Goal: Participate in discussion: Engage in conversation with other users on a specific topic

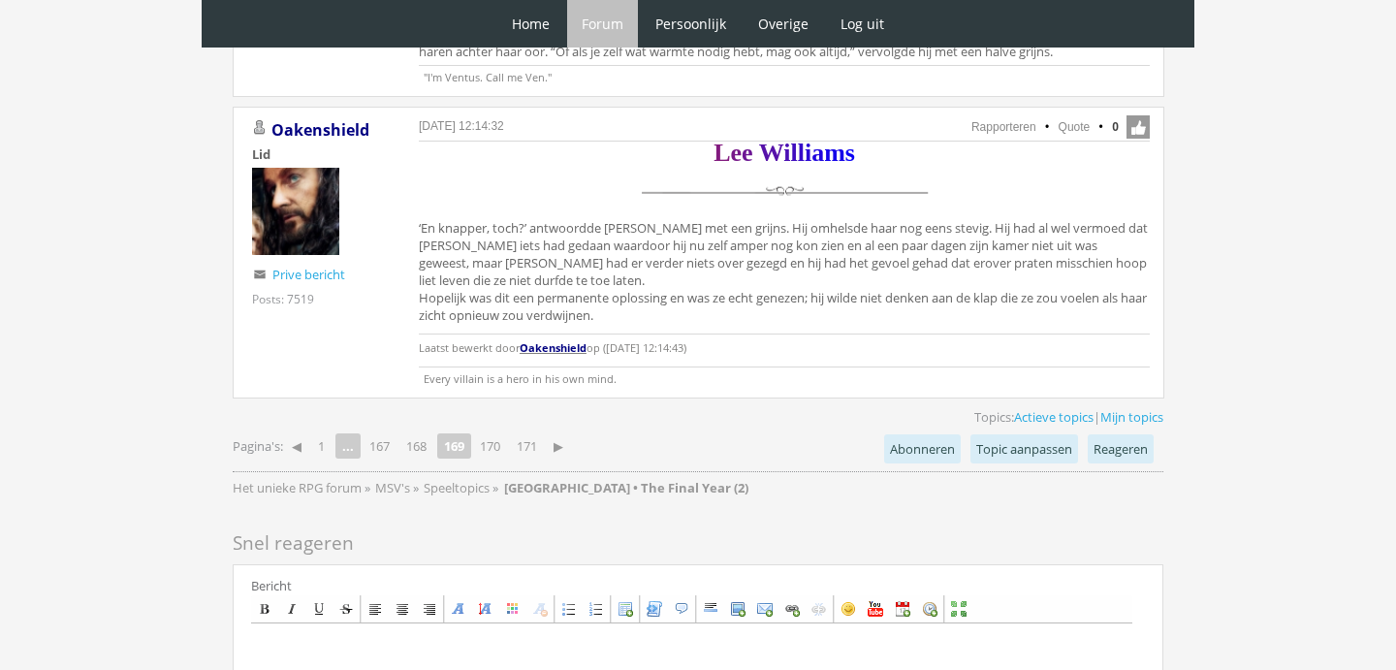
scroll to position [4568, 0]
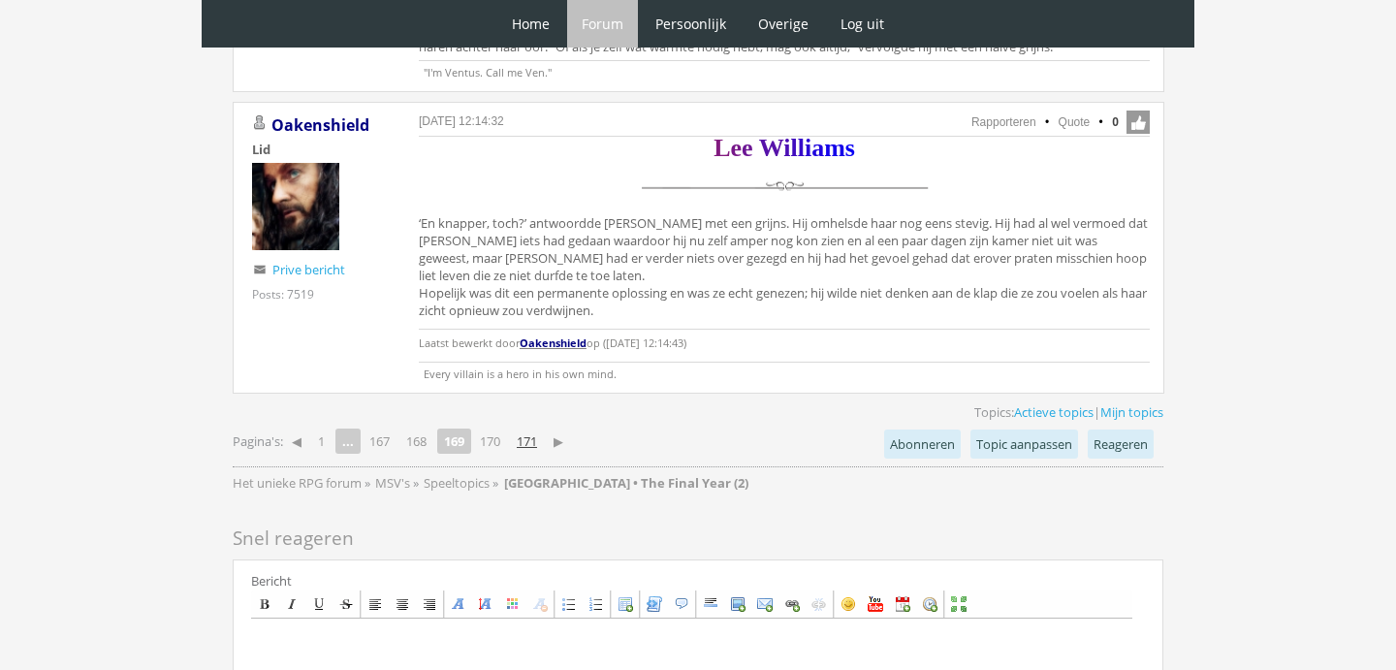
click at [536, 427] on link "171" at bounding box center [527, 440] width 36 height 27
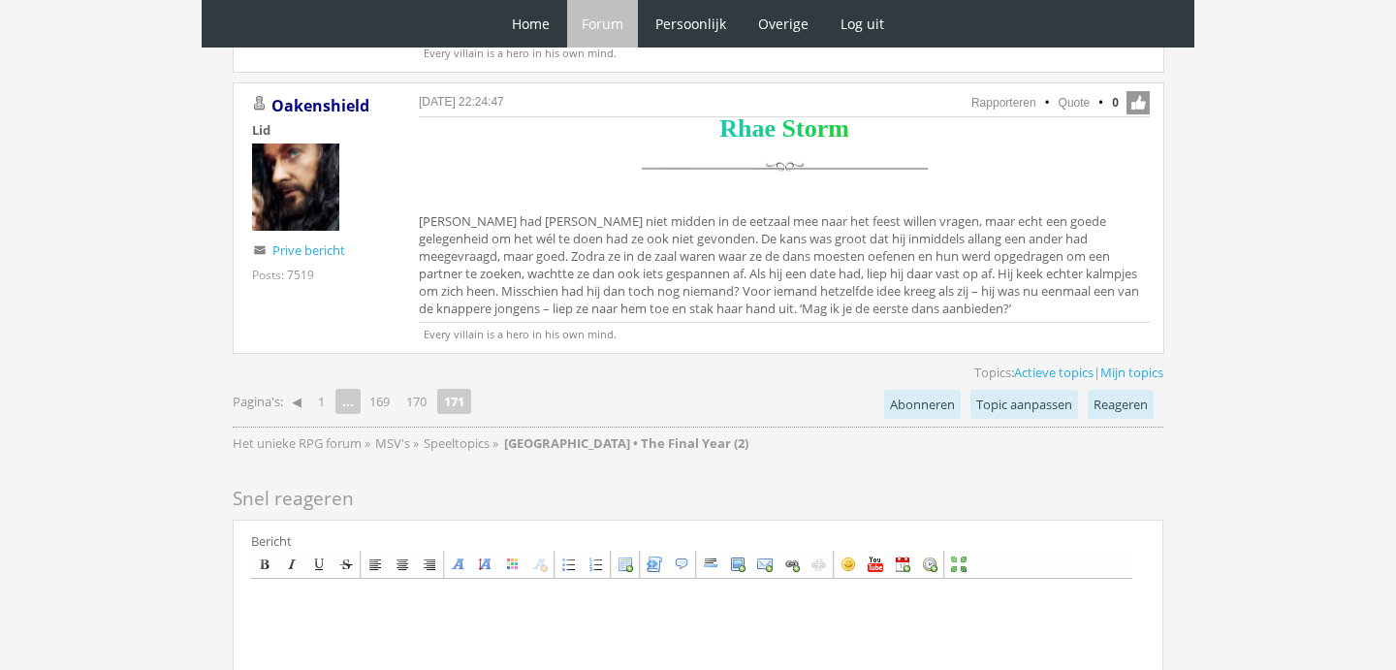
scroll to position [1270, 0]
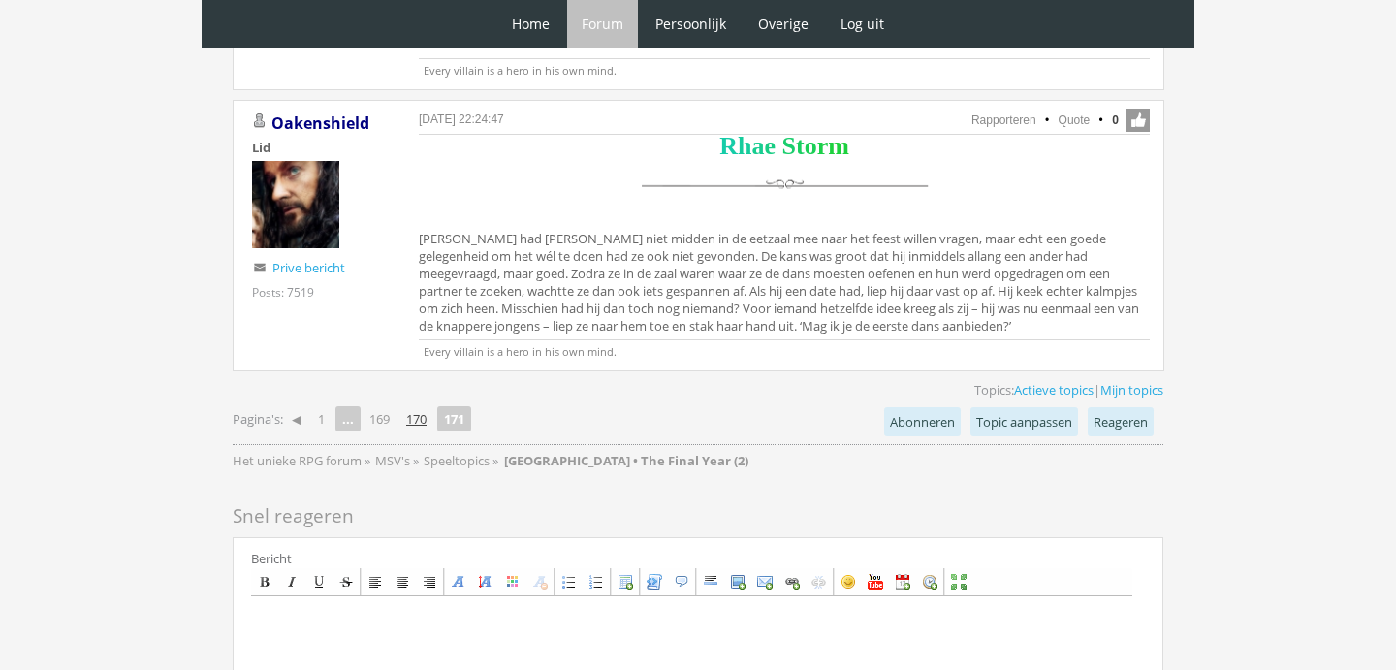
click at [427, 422] on link "170" at bounding box center [416, 418] width 36 height 27
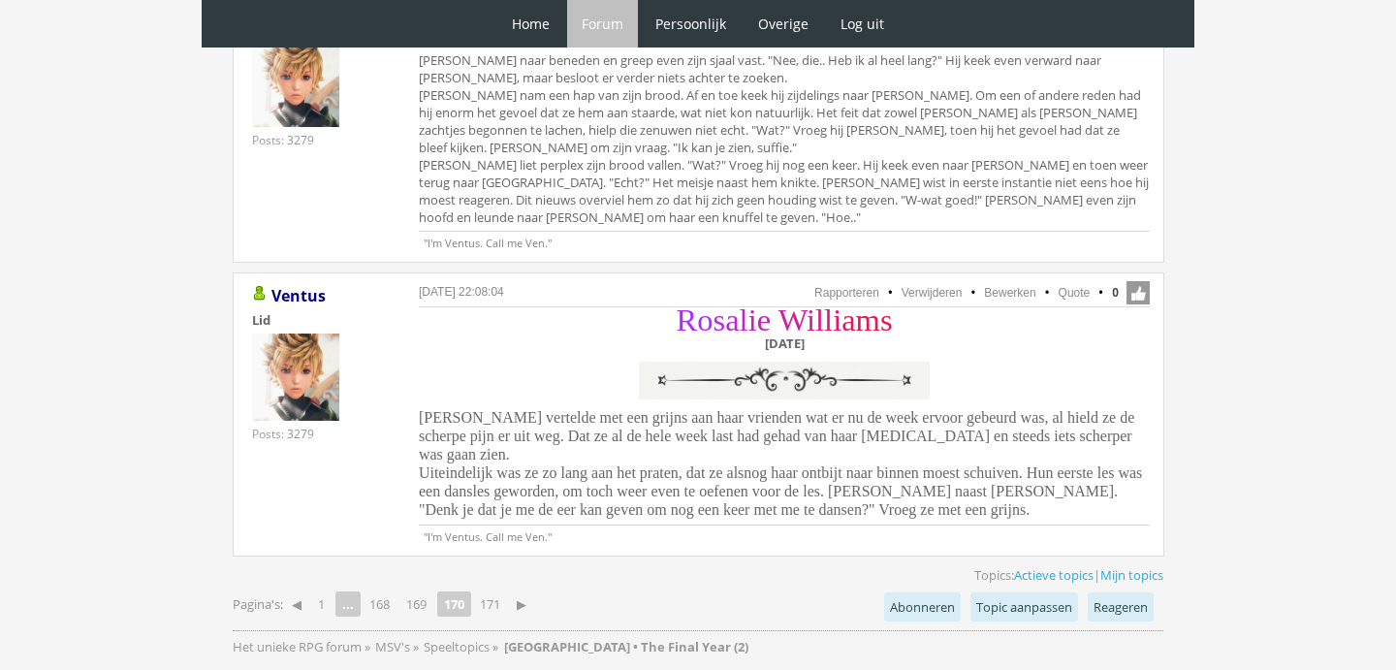
scroll to position [4365, 0]
click at [1076, 284] on link "Quote" at bounding box center [1074, 291] width 32 height 14
click at [500, 588] on link "171" at bounding box center [490, 601] width 36 height 27
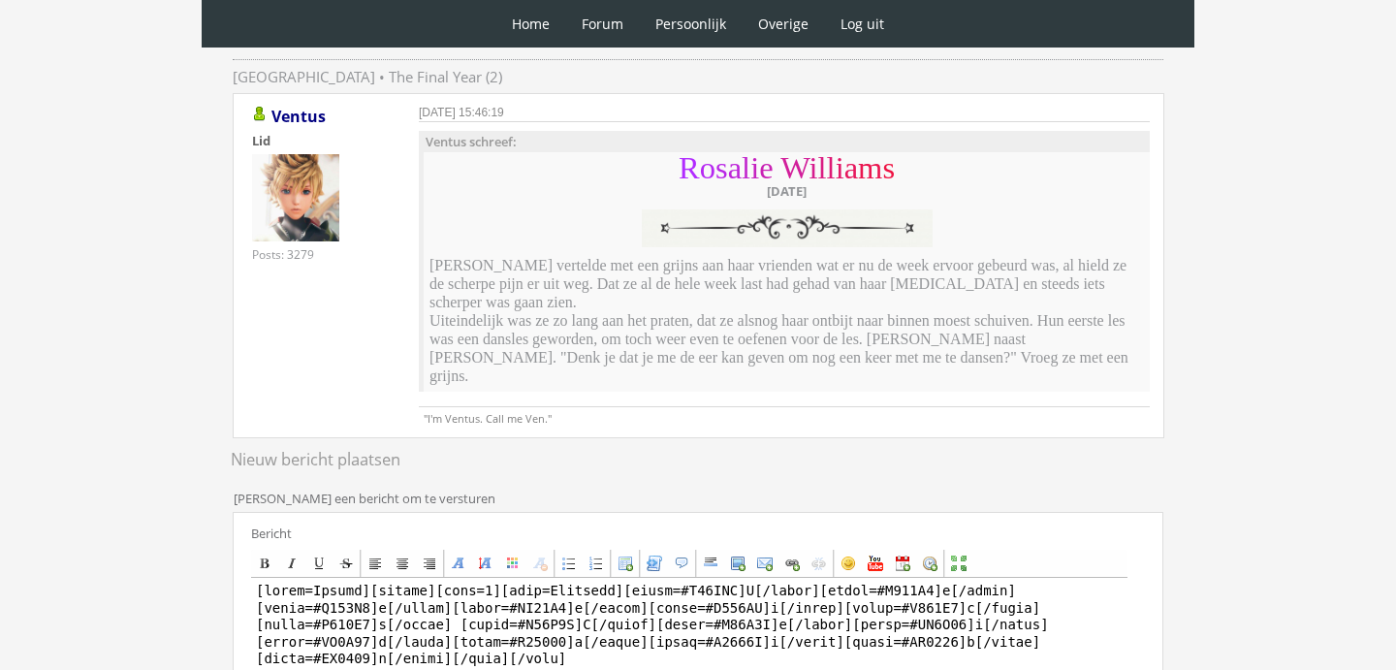
scroll to position [348, 0]
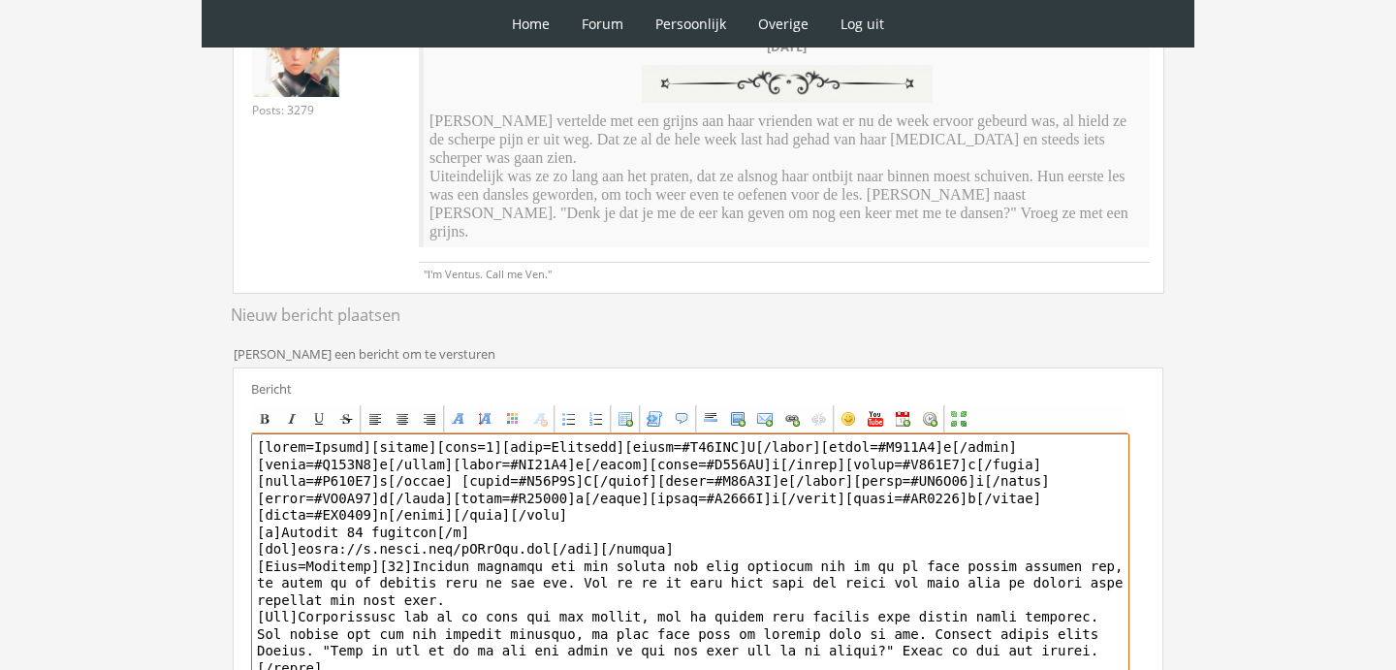
drag, startPoint x: 412, startPoint y: 527, endPoint x: 373, endPoint y: 412, distance: 121.7
click at [373, 433] on textarea at bounding box center [690, 613] width 878 height 360
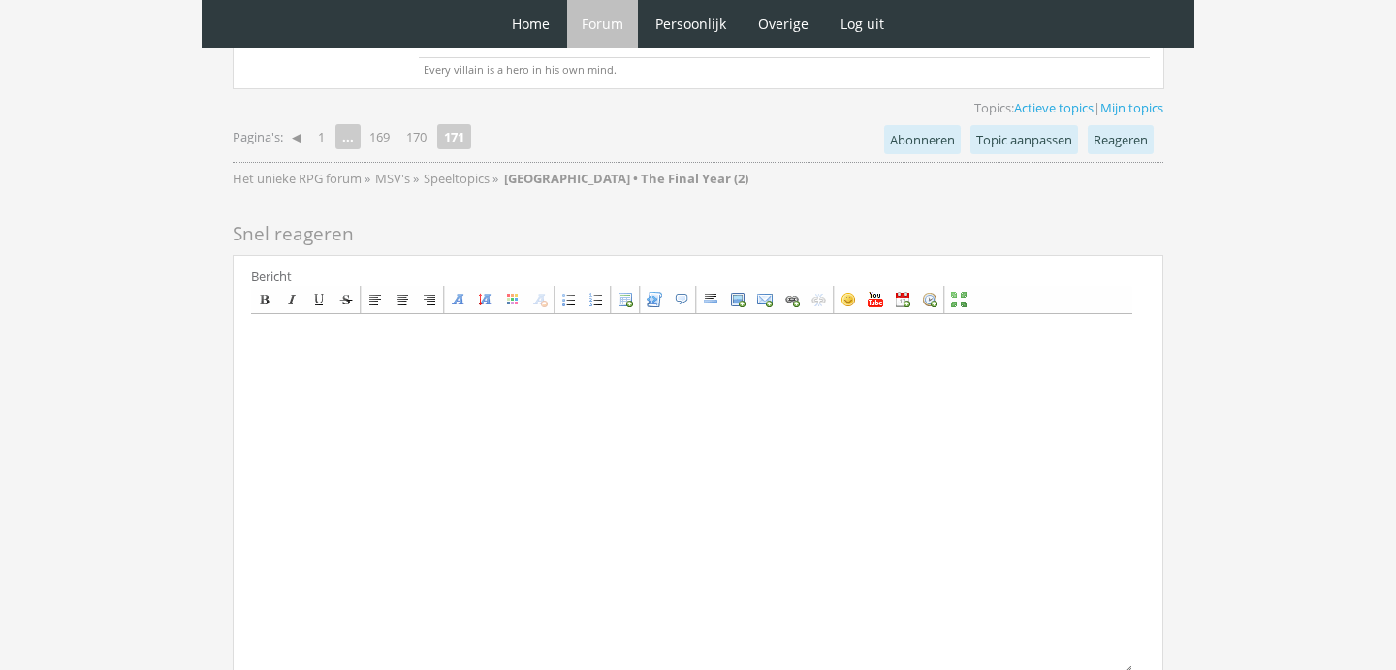
scroll to position [1582, 0]
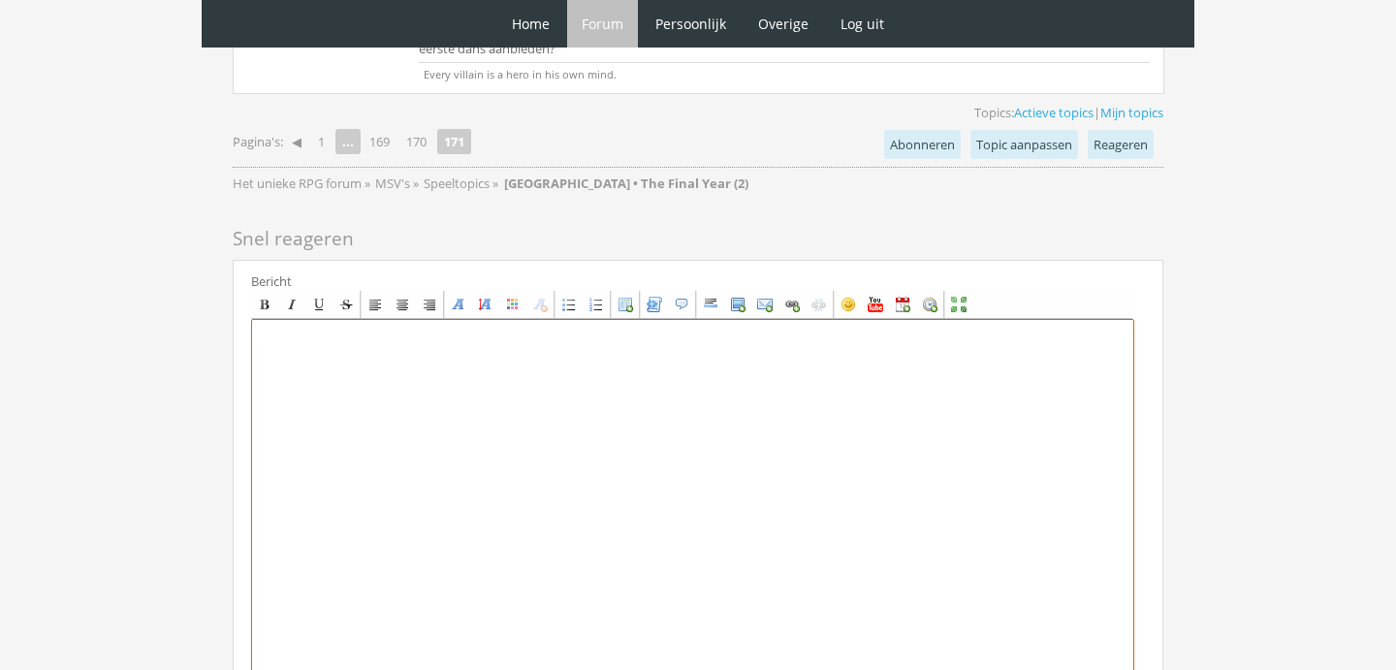
click at [500, 547] on textarea at bounding box center [692, 499] width 883 height 360
paste textarea "[center][size=7][font=Garamond][color=#B12BFF]R[/color][color=#B529F2]o[/color]…"
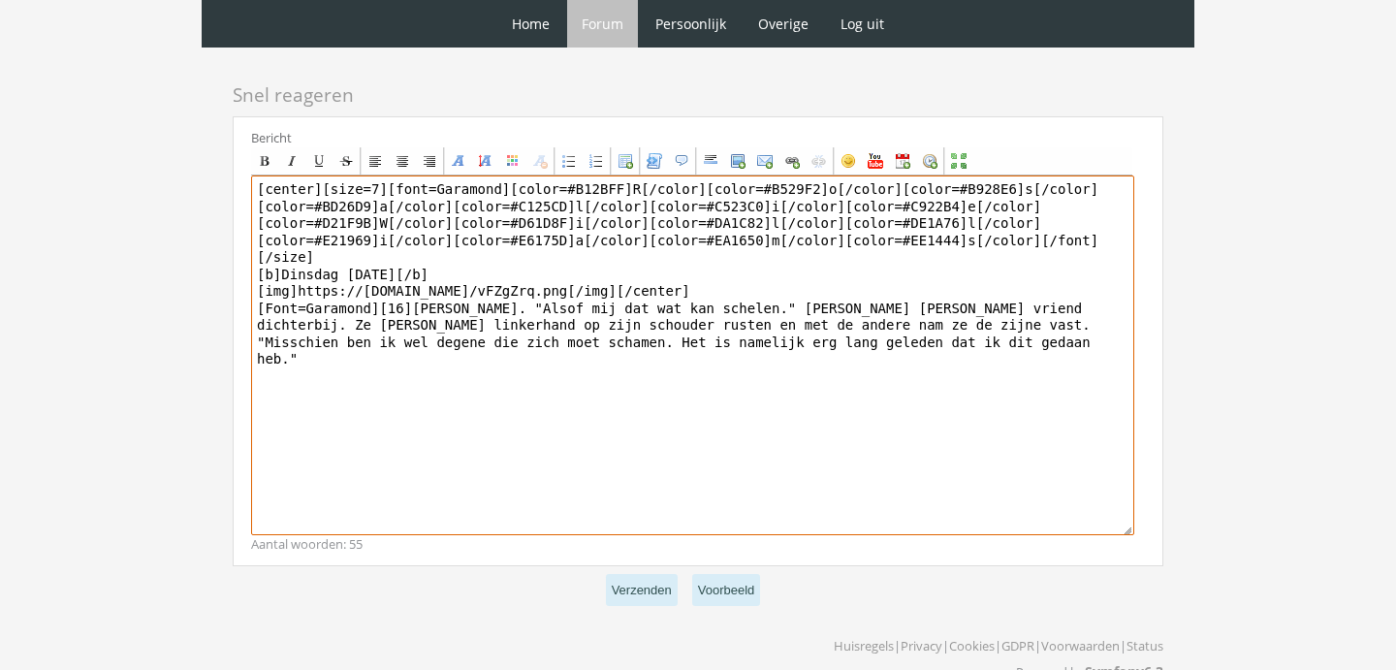
scroll to position [1724, 0]
type textarea "[center][size=7][font=Garamond][color=#B12BFF]R[/color][color=#B529F2]o[/color]…"
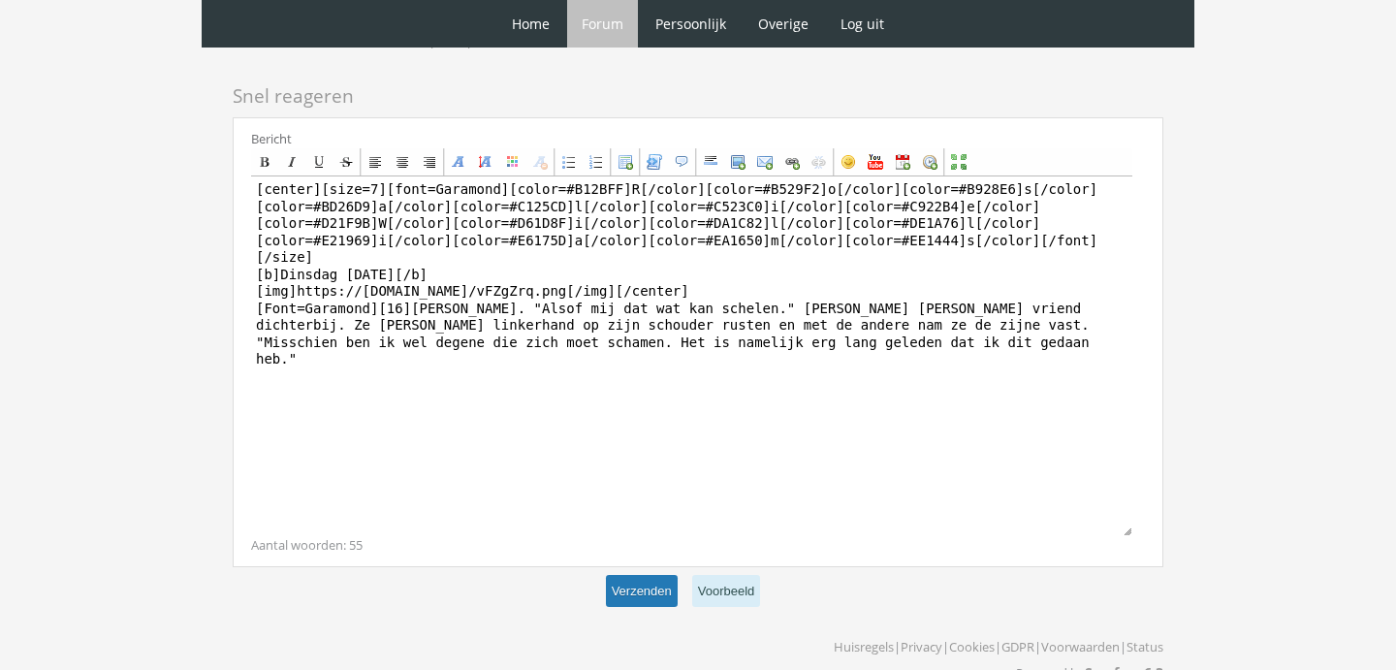
click at [640, 575] on button "Verzenden" at bounding box center [642, 591] width 72 height 32
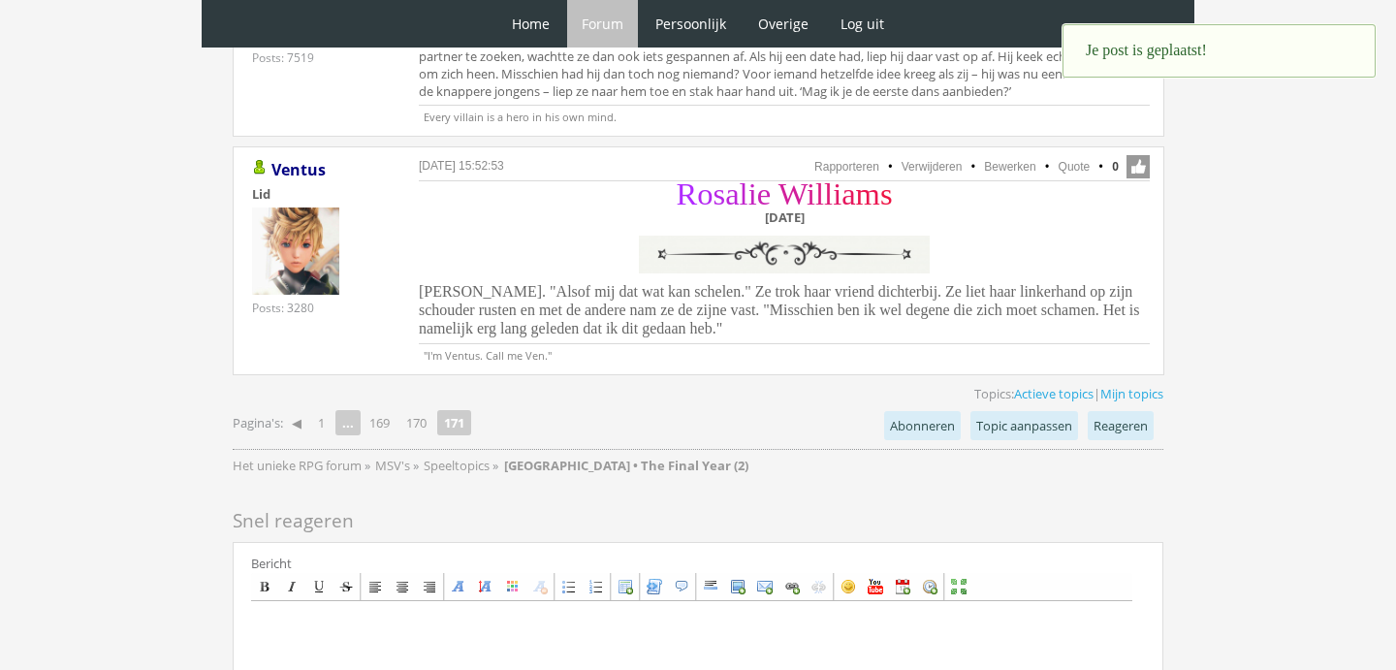
scroll to position [1649, 0]
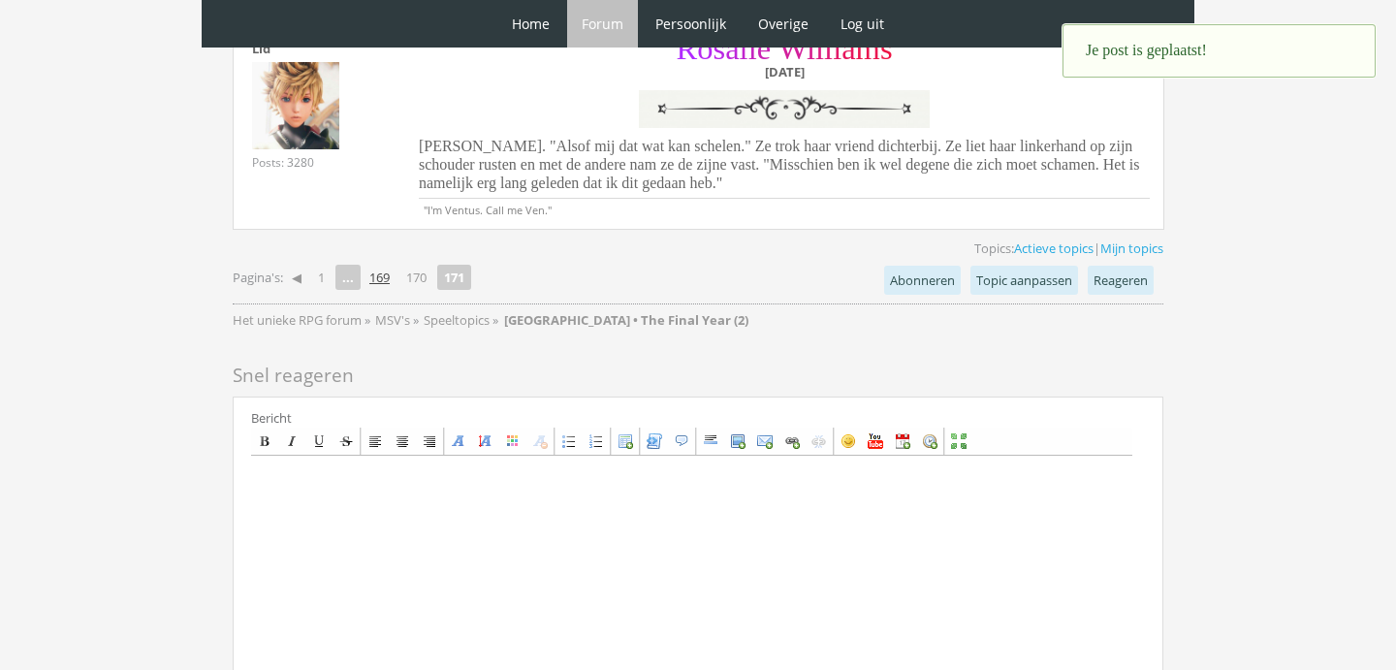
click at [380, 281] on link "169" at bounding box center [379, 277] width 36 height 27
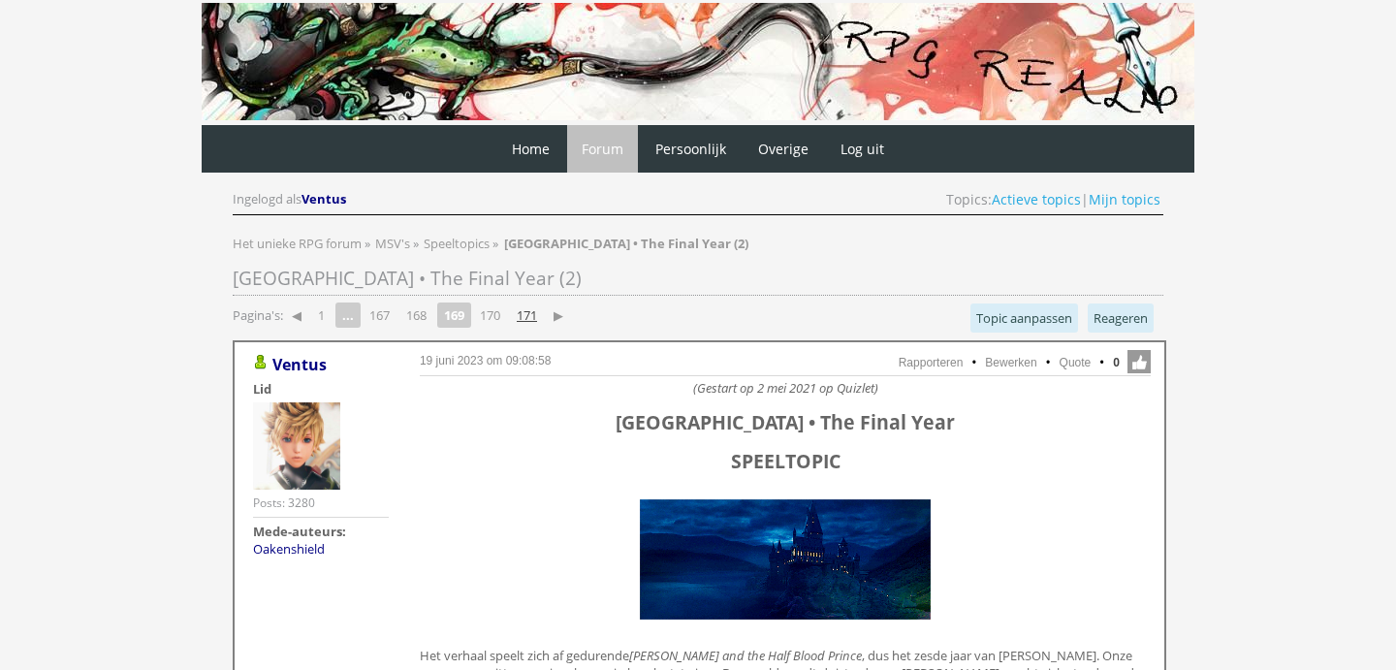
click at [539, 308] on link "171" at bounding box center [527, 314] width 36 height 27
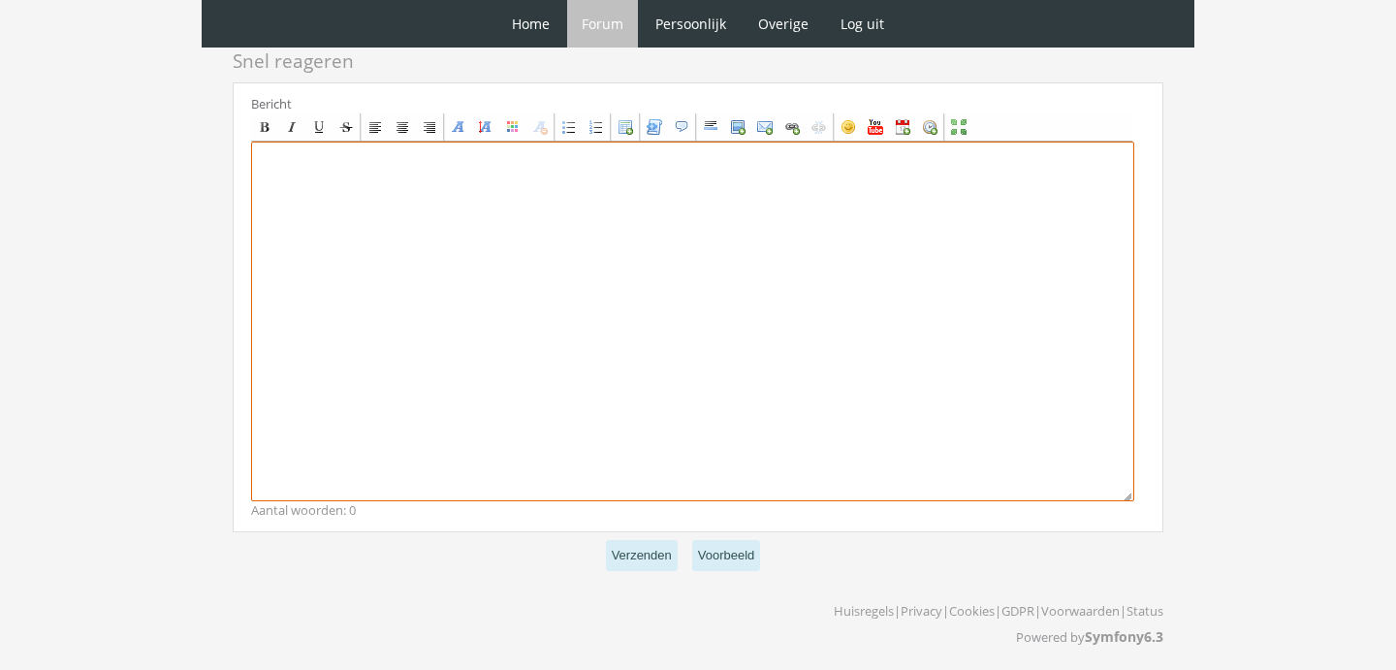
scroll to position [1962, 0]
click at [723, 389] on textarea at bounding box center [692, 322] width 883 height 360
paste textarea "[center][size=7][font=Garamond][color=#C71139]A[/color][color=#BD1247]n[/color]…"
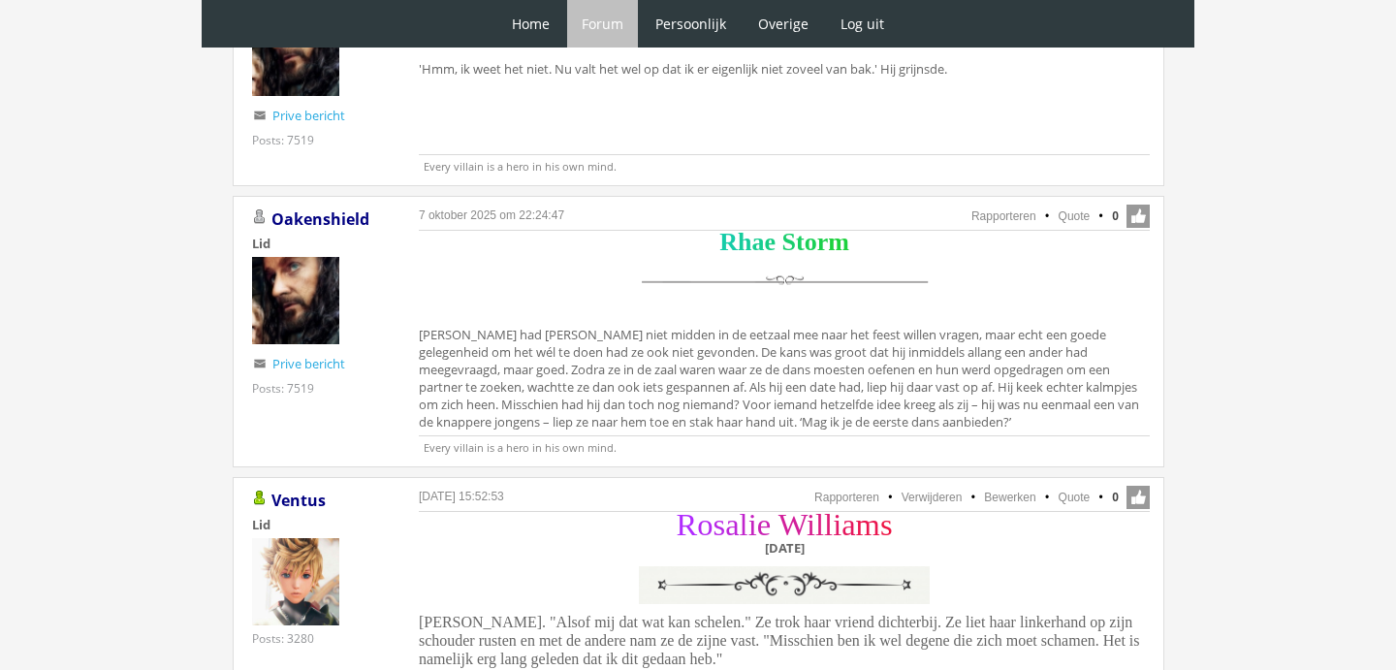
scroll to position [1864, 0]
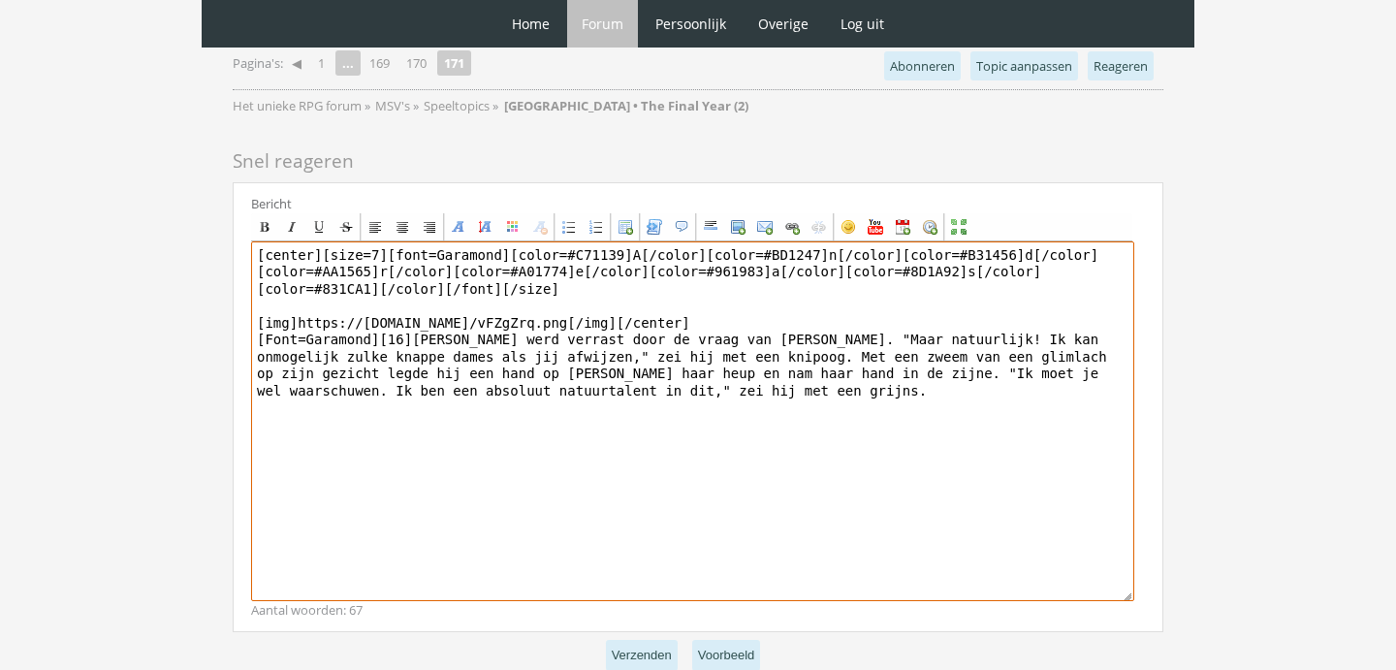
click at [797, 369] on textarea "[center][size=7][font=Garamond][color=#C71139]A[/color][color=#BD1247]n[/color]…" at bounding box center [692, 421] width 883 height 360
click at [1103, 399] on textarea "[center][size=7][font=Garamond][color=#C71139]A[/color][color=#BD1247]n[/color]…" at bounding box center [692, 421] width 883 height 360
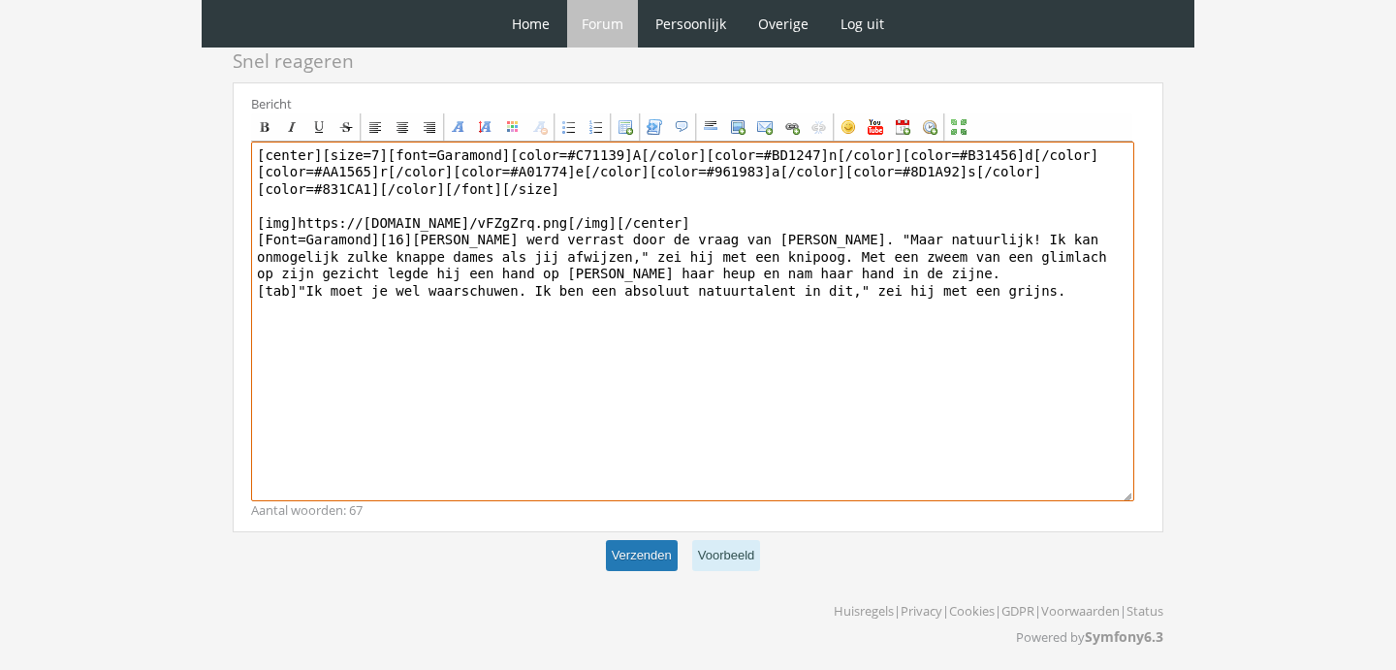
scroll to position [1962, 0]
type textarea "[center][size=7][font=Garamond][color=#C71139]A[/color][color=#BD1247]n[/color]…"
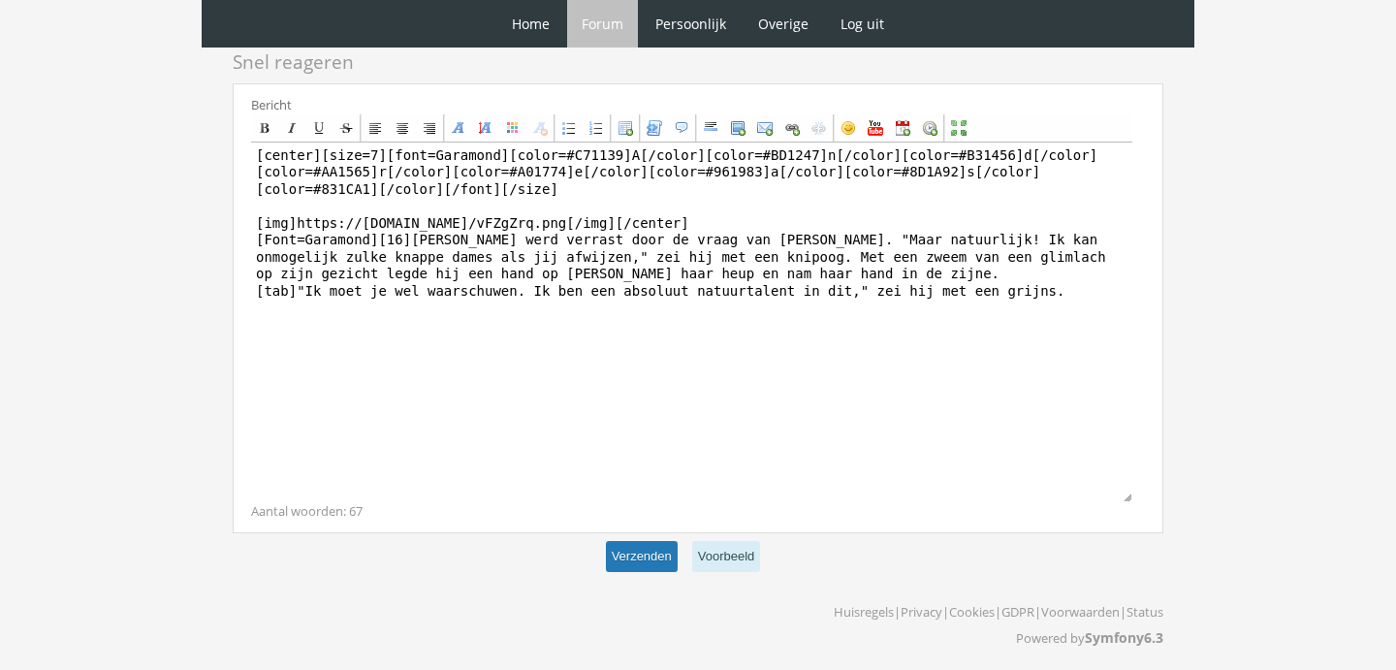
click at [620, 559] on button "Verzenden" at bounding box center [642, 557] width 72 height 32
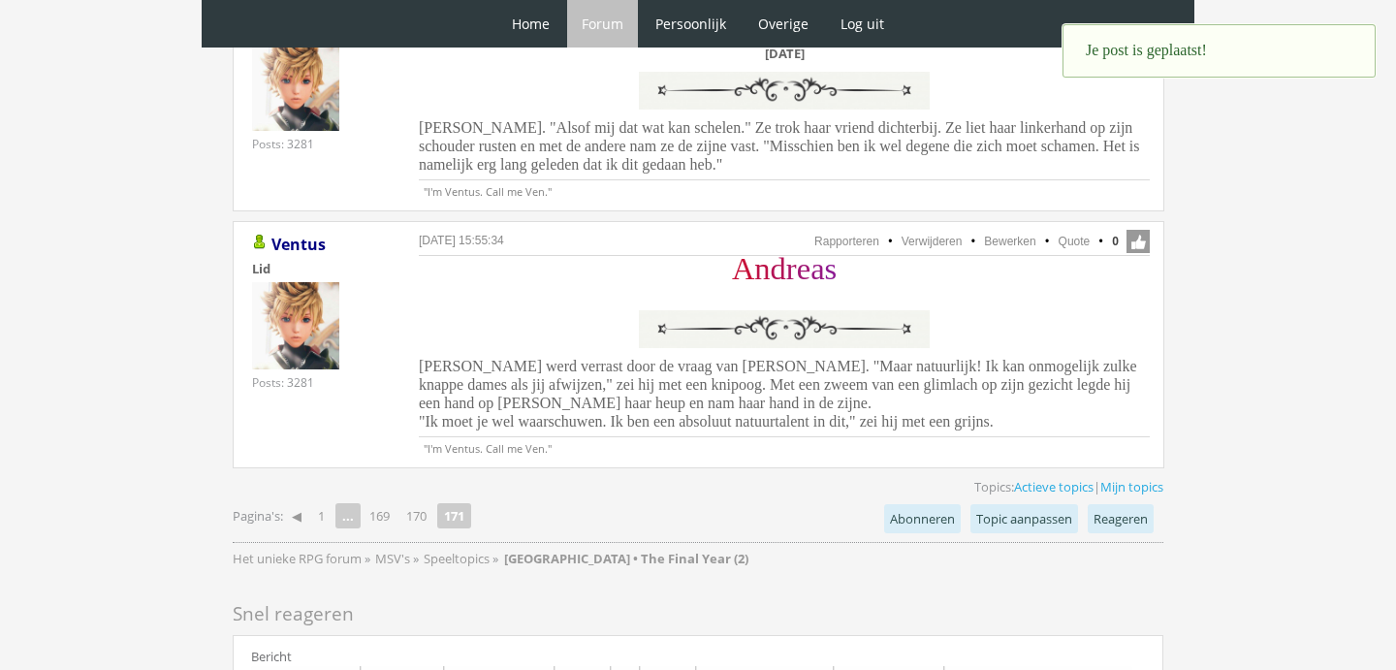
scroll to position [1678, 0]
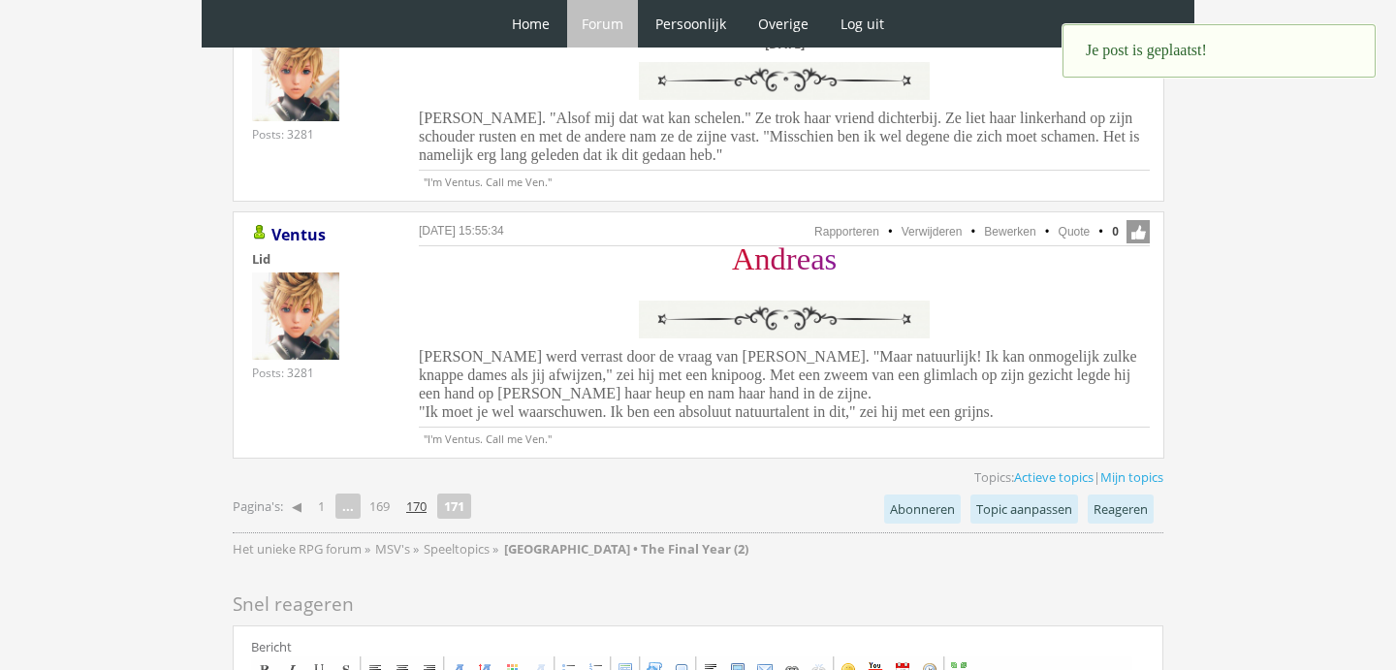
click at [417, 495] on link "170" at bounding box center [416, 505] width 36 height 27
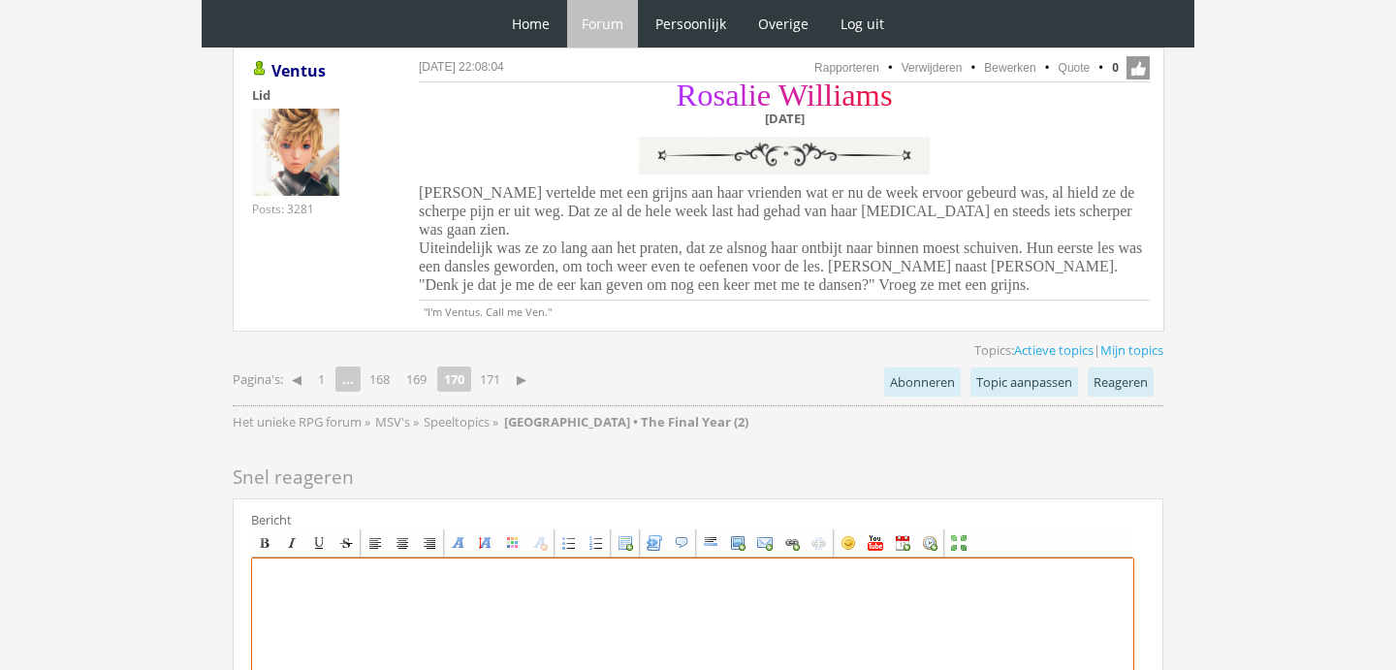
scroll to position [4558, 0]
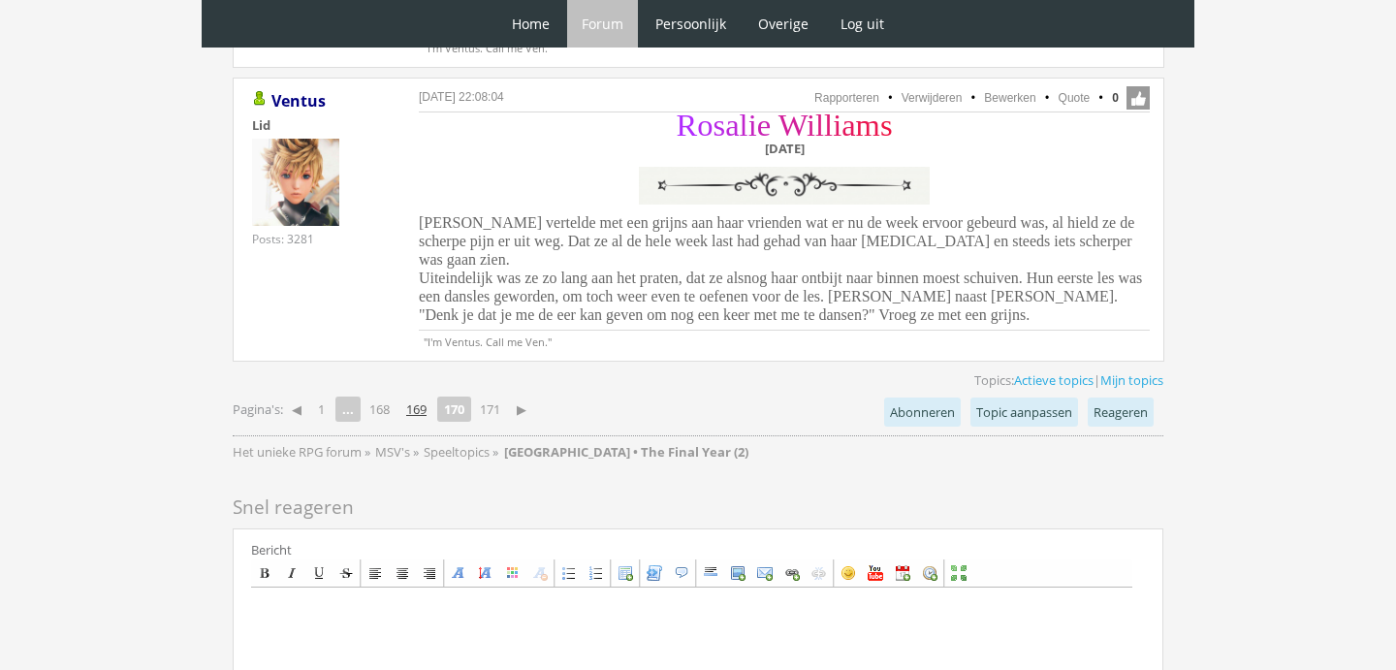
click at [423, 395] on link "169" at bounding box center [416, 408] width 36 height 27
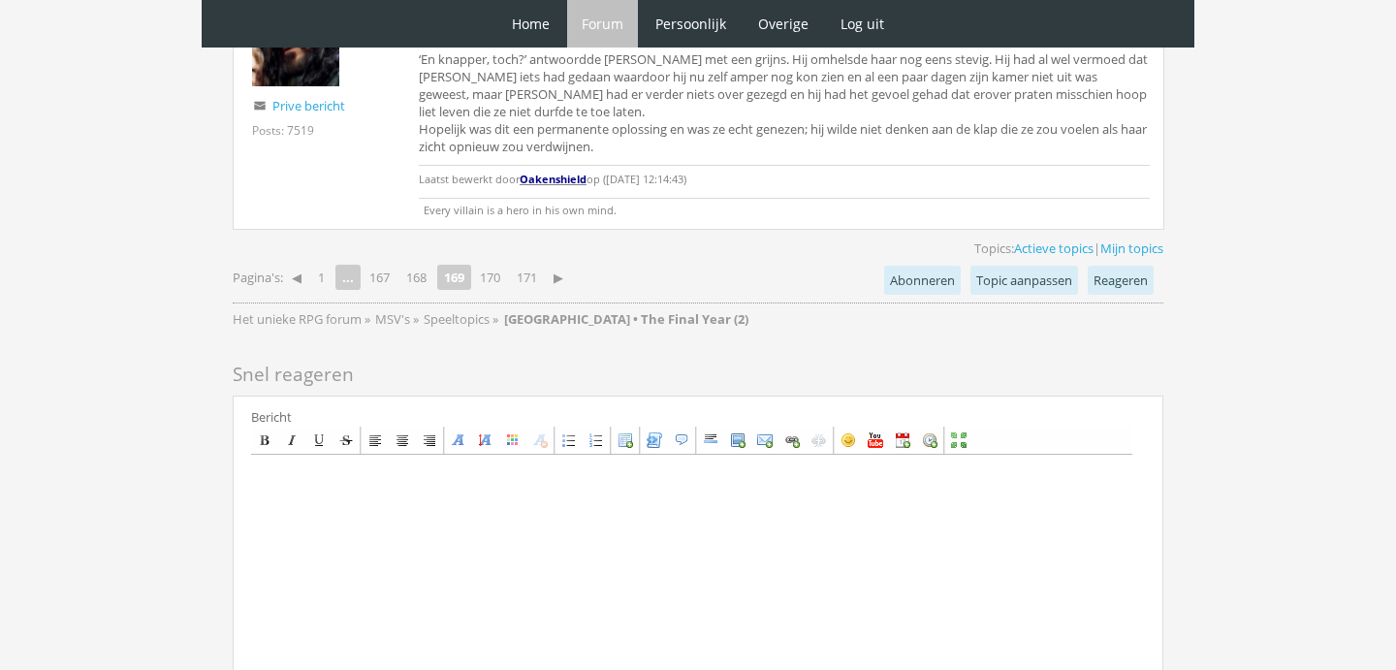
scroll to position [4736, 0]
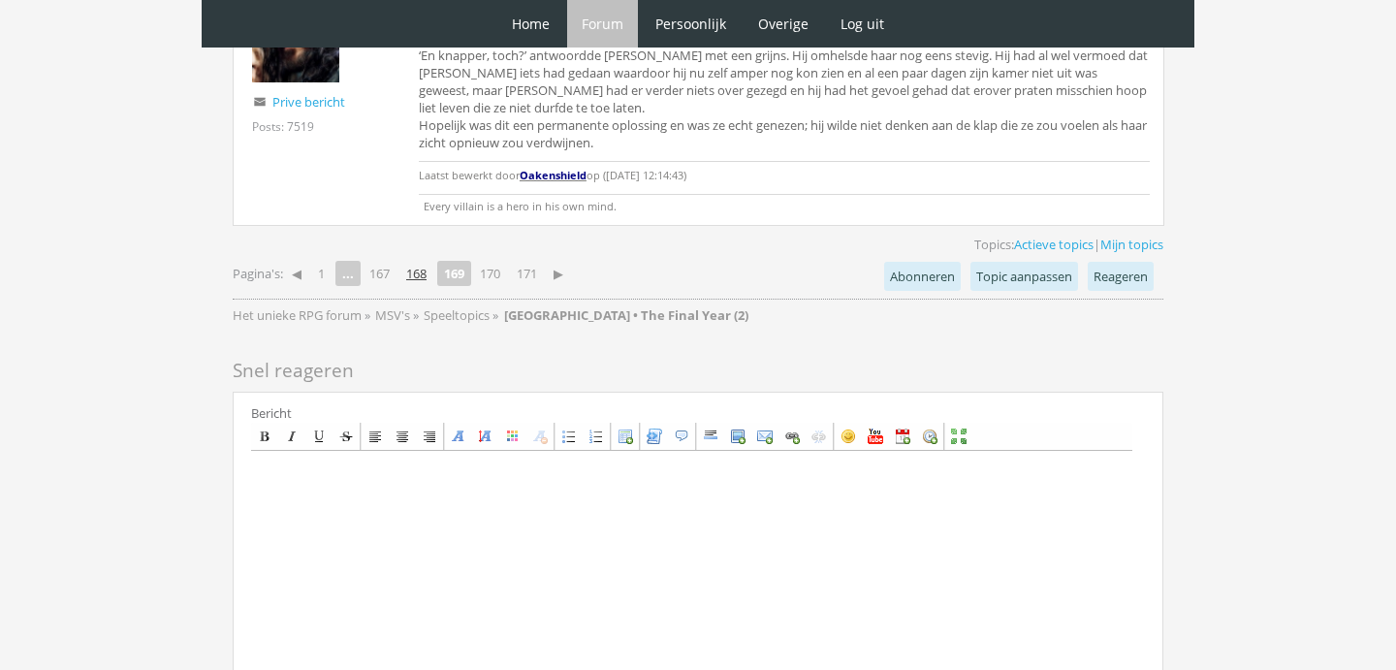
click at [416, 260] on link "168" at bounding box center [416, 273] width 36 height 27
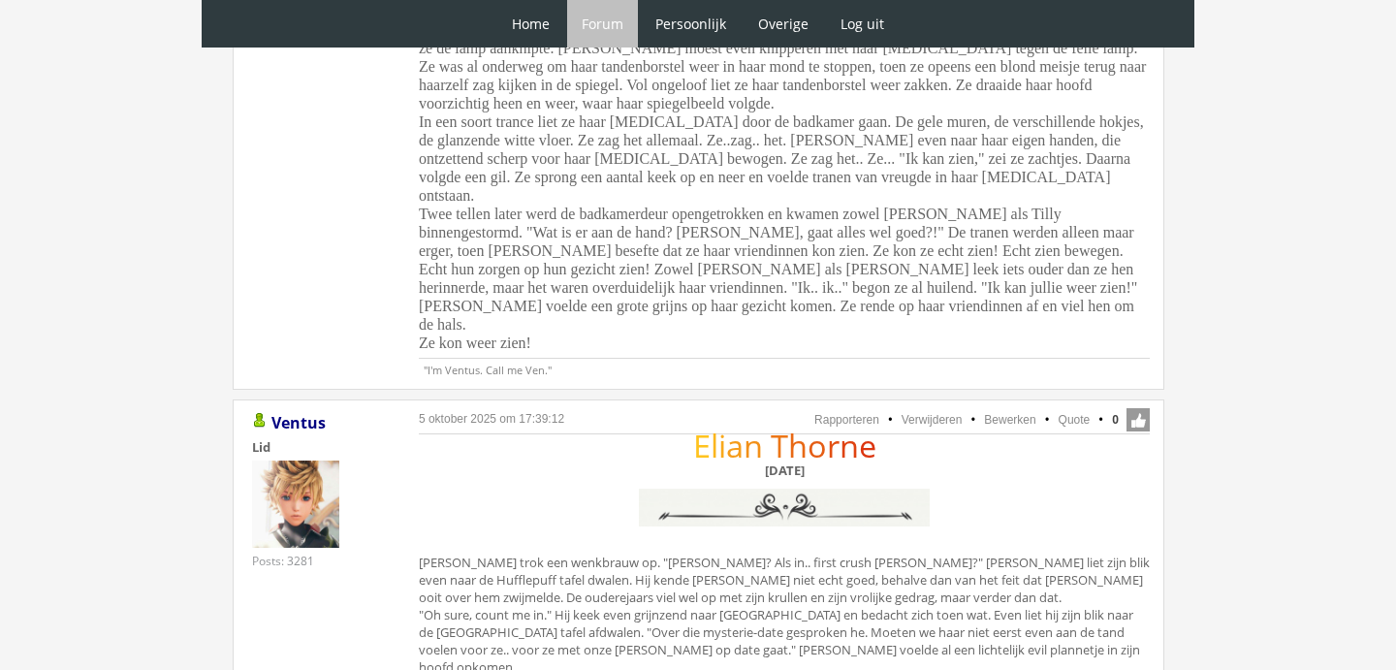
scroll to position [1649, 0]
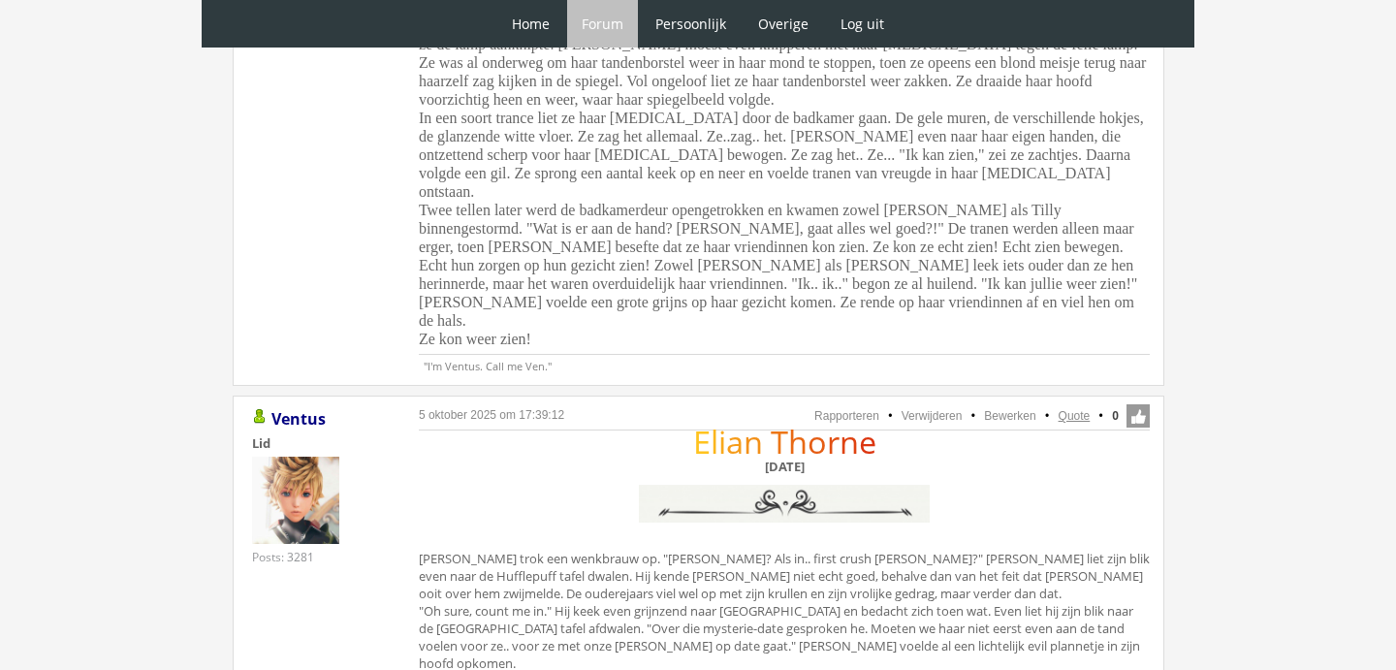
click at [1077, 409] on link "Quote" at bounding box center [1074, 416] width 32 height 14
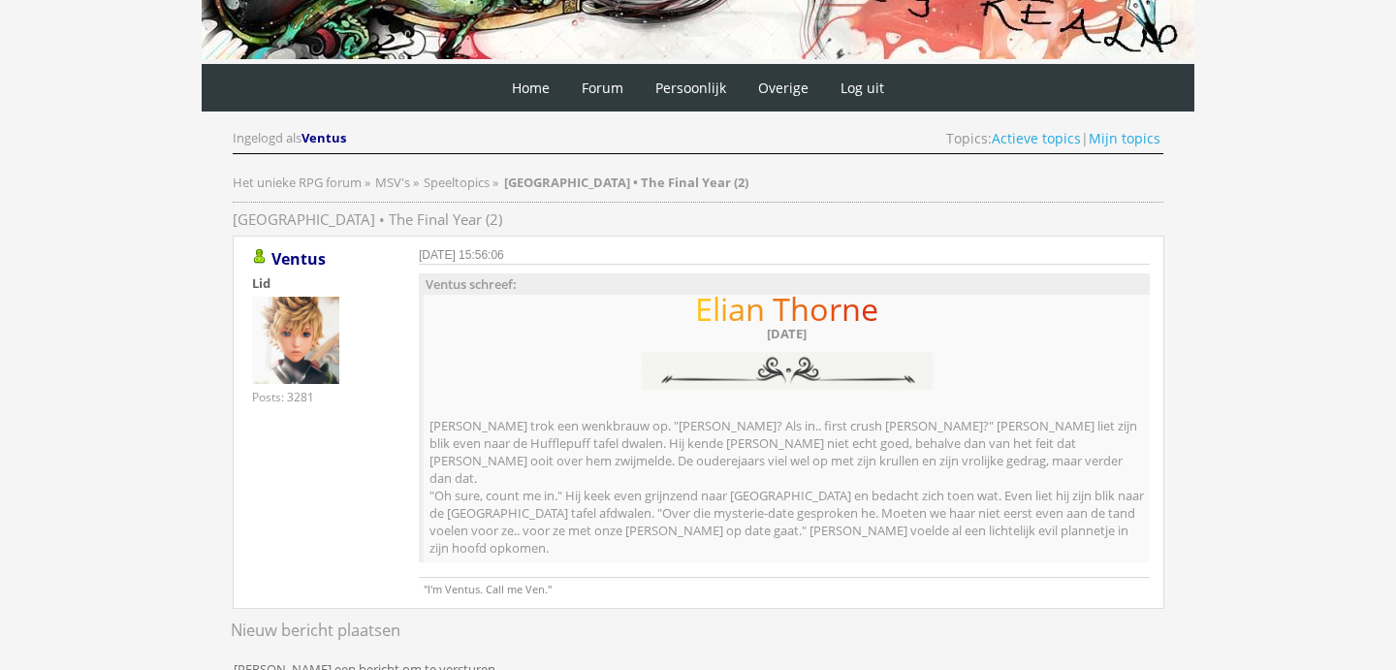
scroll to position [322, 0]
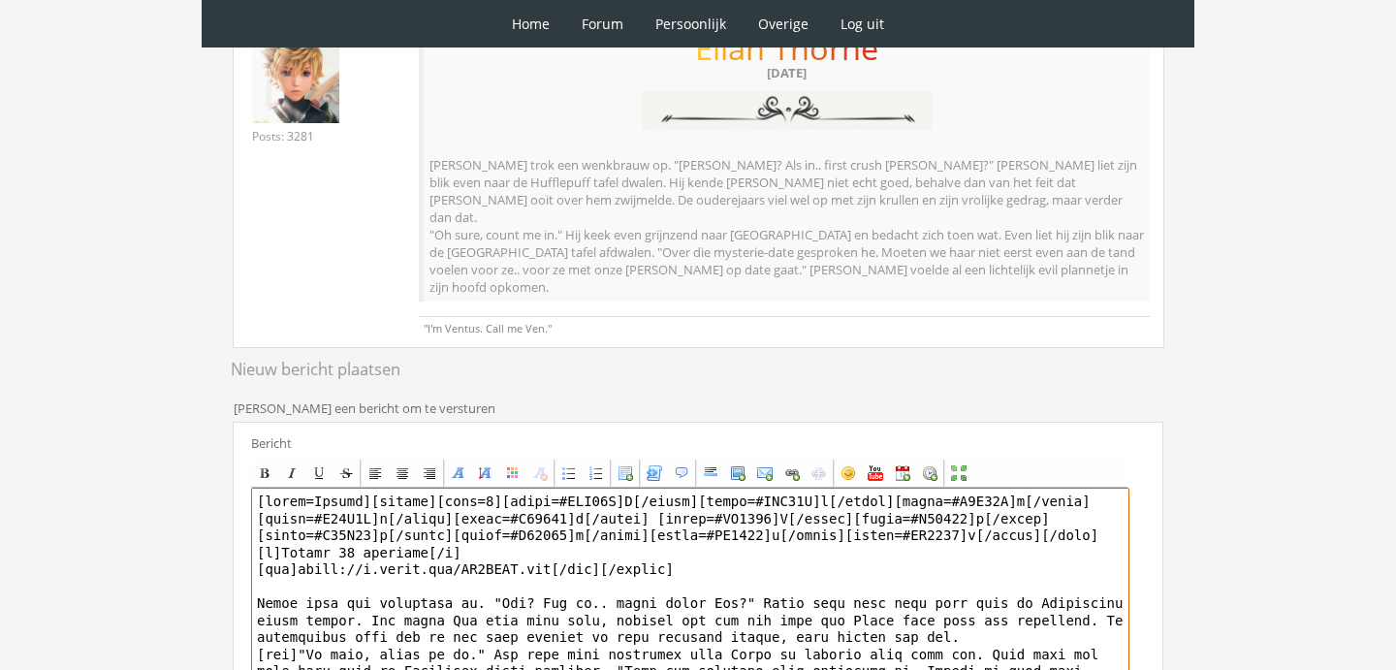
drag, startPoint x: 356, startPoint y: 516, endPoint x: 282, endPoint y: 516, distance: 73.7
click at [282, 516] on textarea at bounding box center [690, 667] width 878 height 360
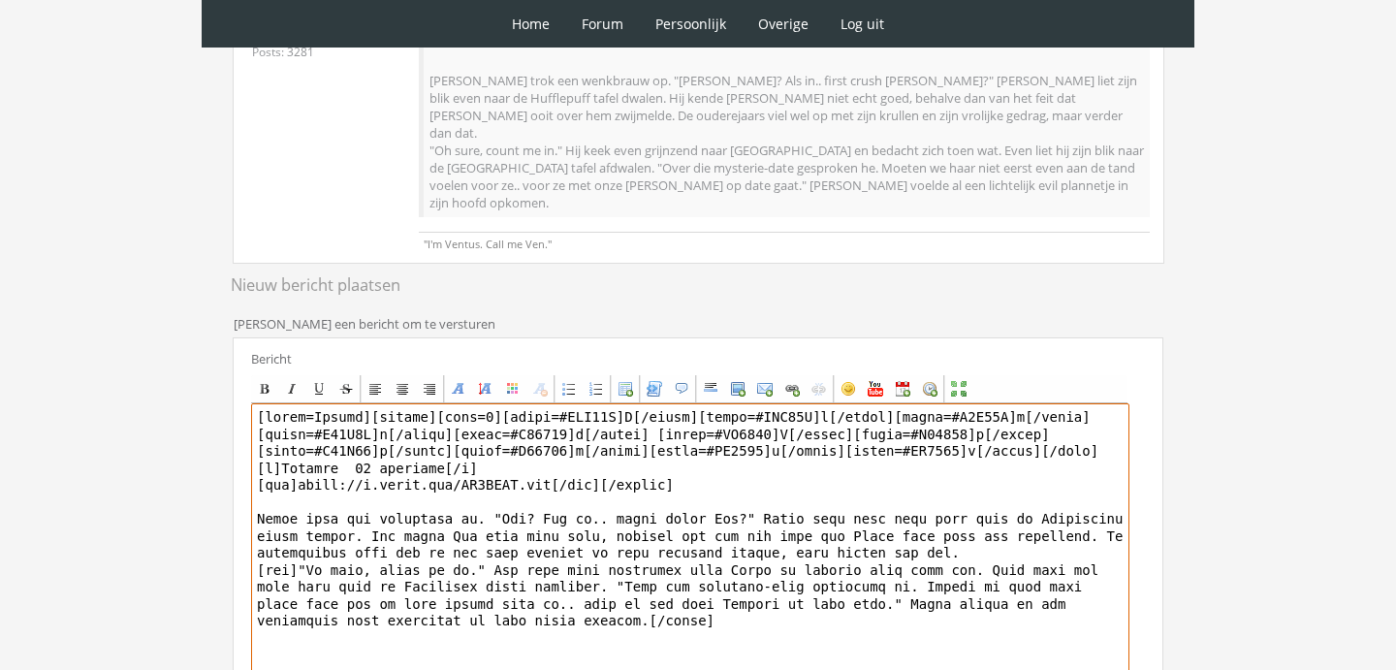
scroll to position [422, 0]
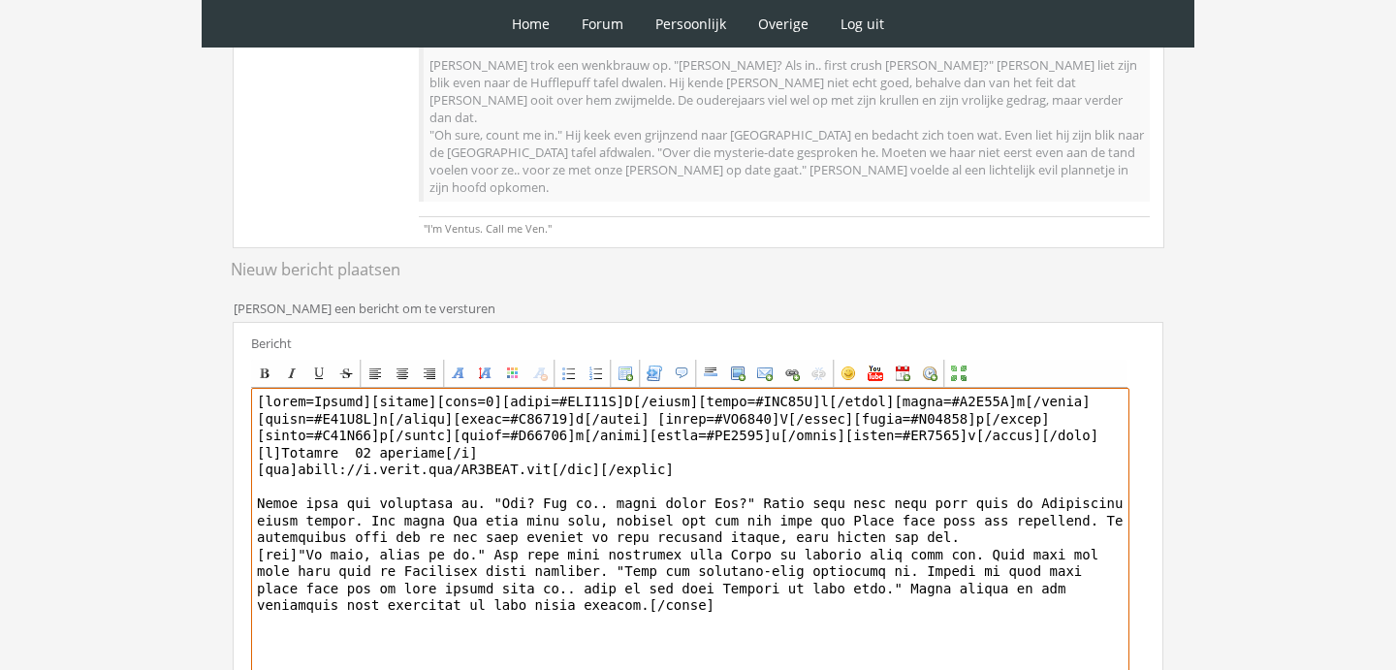
drag, startPoint x: 307, startPoint y: 467, endPoint x: 375, endPoint y: 737, distance: 277.8
click at [375, 669] on html "0 Home Forum Forum index Actieve topics Mijn topics Persoonlijk Profiel Prive b…" at bounding box center [698, 249] width 1396 height 1343
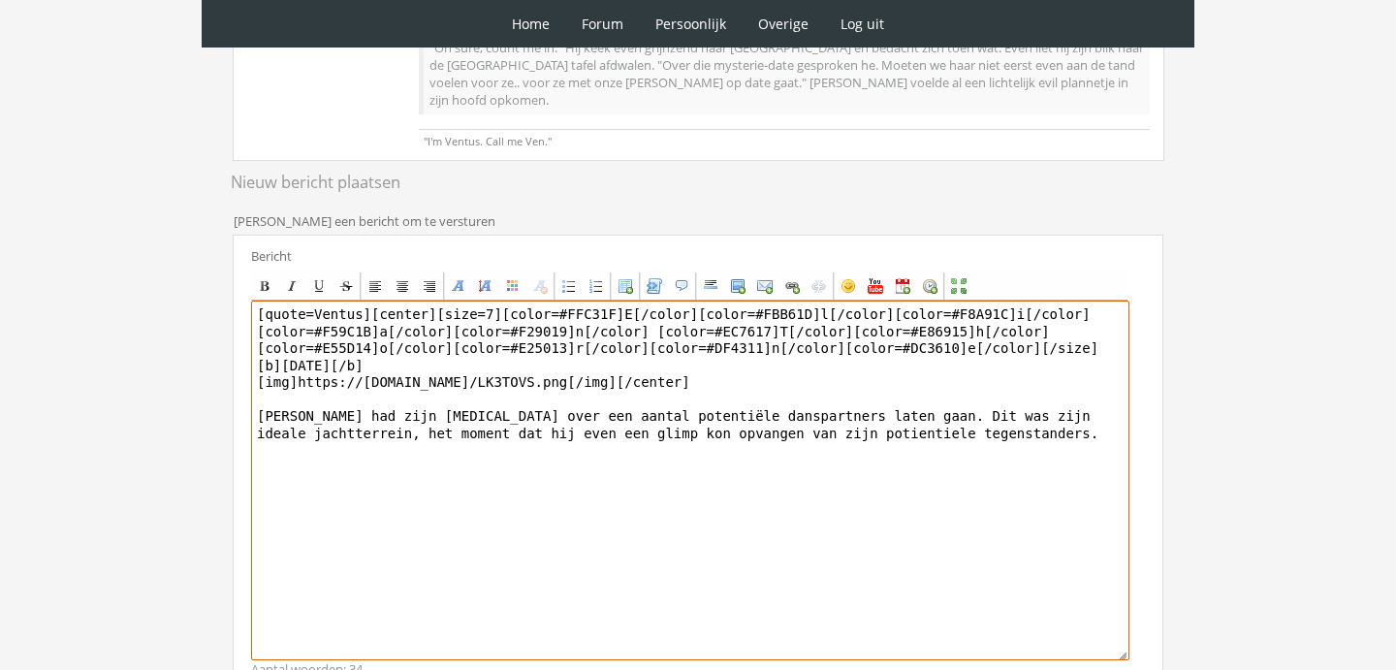
click at [783, 393] on textarea "[quote=Ventus][center][size=7][color=#FFC31F]E[/color][color=#FBB61D]l[/color][…" at bounding box center [690, 480] width 878 height 360
click at [928, 390] on textarea "[quote=Ventus][center][size=7][color=#FFC31F]E[/color][color=#FBB61D]l[/color][…" at bounding box center [690, 480] width 878 height 360
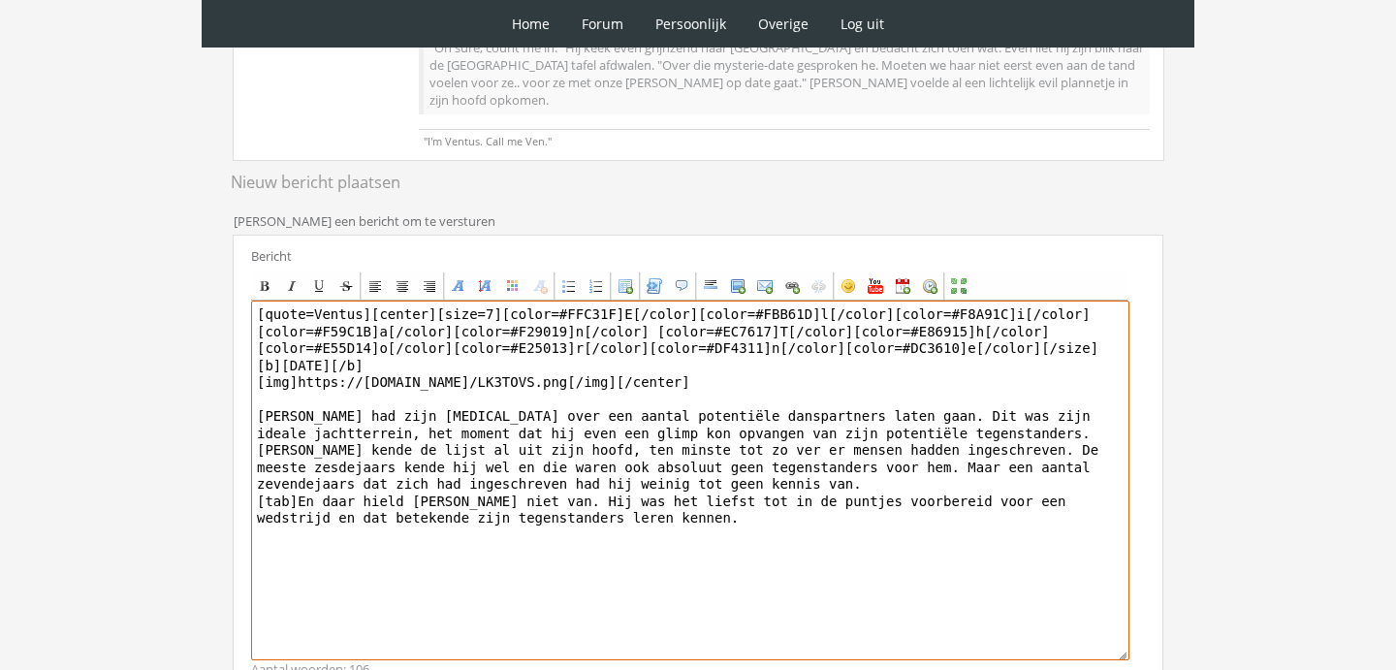
click at [367, 475] on textarea "[quote=Ventus][center][size=7][color=#FFC31F]E[/color][color=#FBB61D]l[/color][…" at bounding box center [690, 480] width 878 height 360
click at [301, 461] on textarea "[quote=Ventus][center][size=7][color=#FFC31F]E[/color][color=#FBB61D]l[/color][…" at bounding box center [690, 480] width 878 height 360
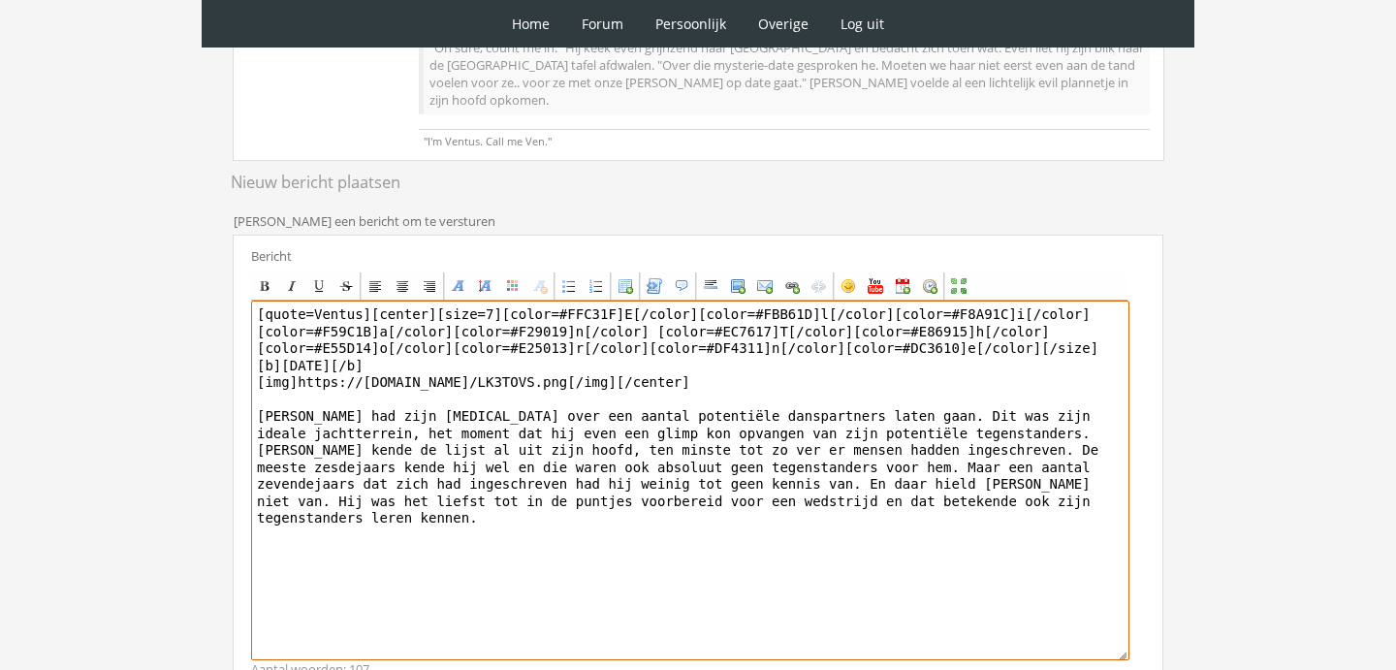
click at [987, 455] on textarea "[quote=Ventus][center][size=7][color=#FFC31F]E[/color][color=#FBB61D]l[/color][…" at bounding box center [690, 480] width 878 height 360
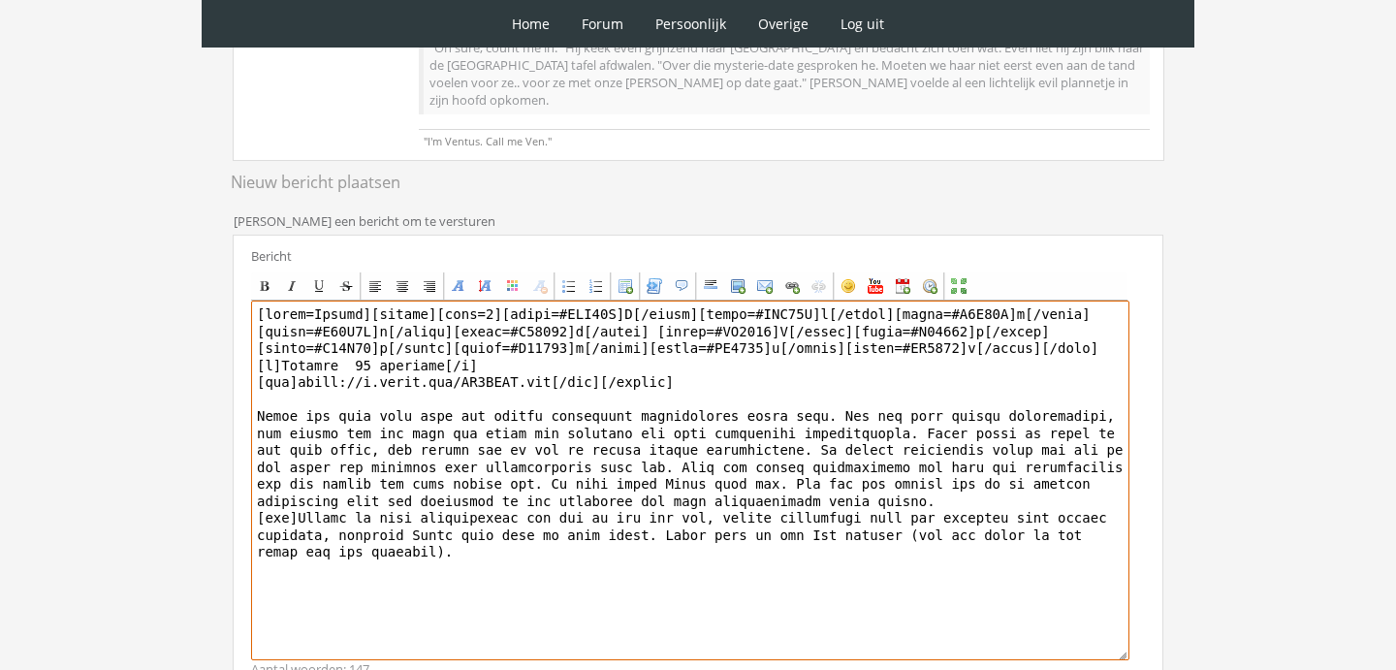
click at [405, 481] on textarea at bounding box center [690, 480] width 878 height 360
click at [562, 522] on textarea at bounding box center [690, 480] width 878 height 360
click at [646, 493] on textarea at bounding box center [690, 480] width 878 height 360
click at [753, 515] on textarea at bounding box center [690, 480] width 878 height 360
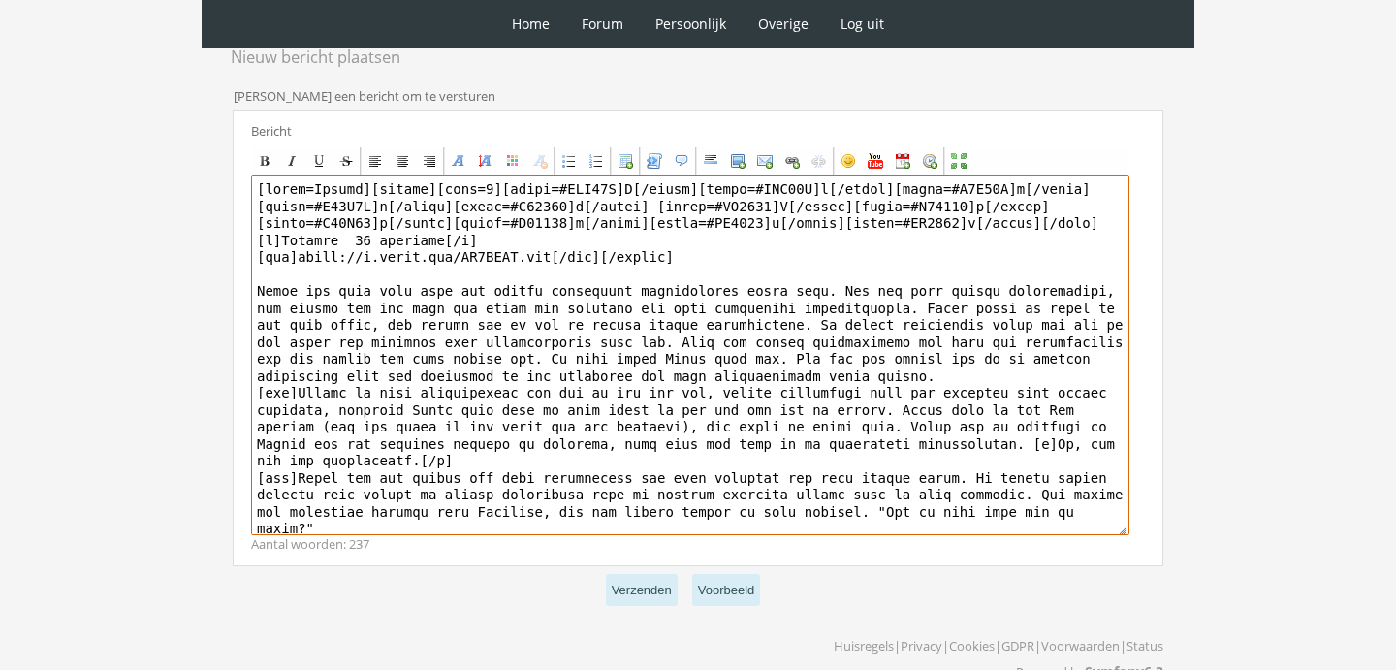
scroll to position [633, 0]
type textarea "[quote=Ventus][center][size=7][color=#FFC31F]E[/color][color=#FBB61D]l[/color][…"
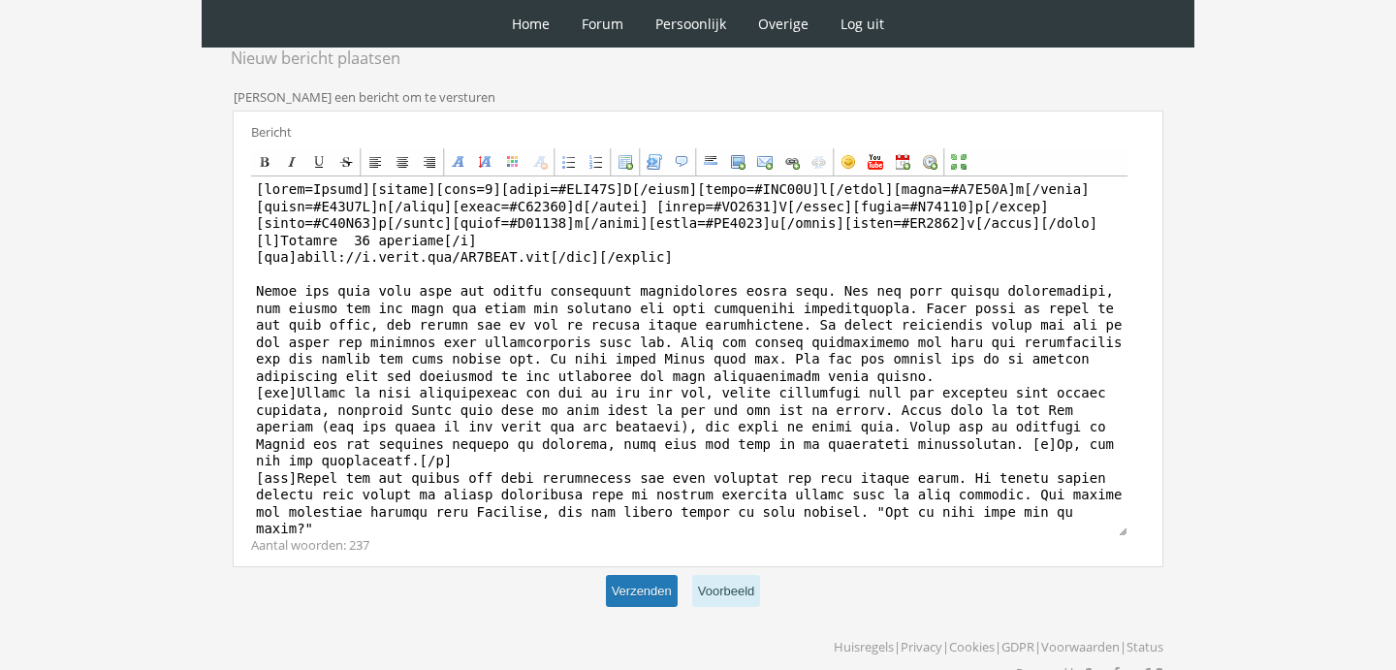
click at [656, 575] on button "Verzenden" at bounding box center [642, 591] width 72 height 32
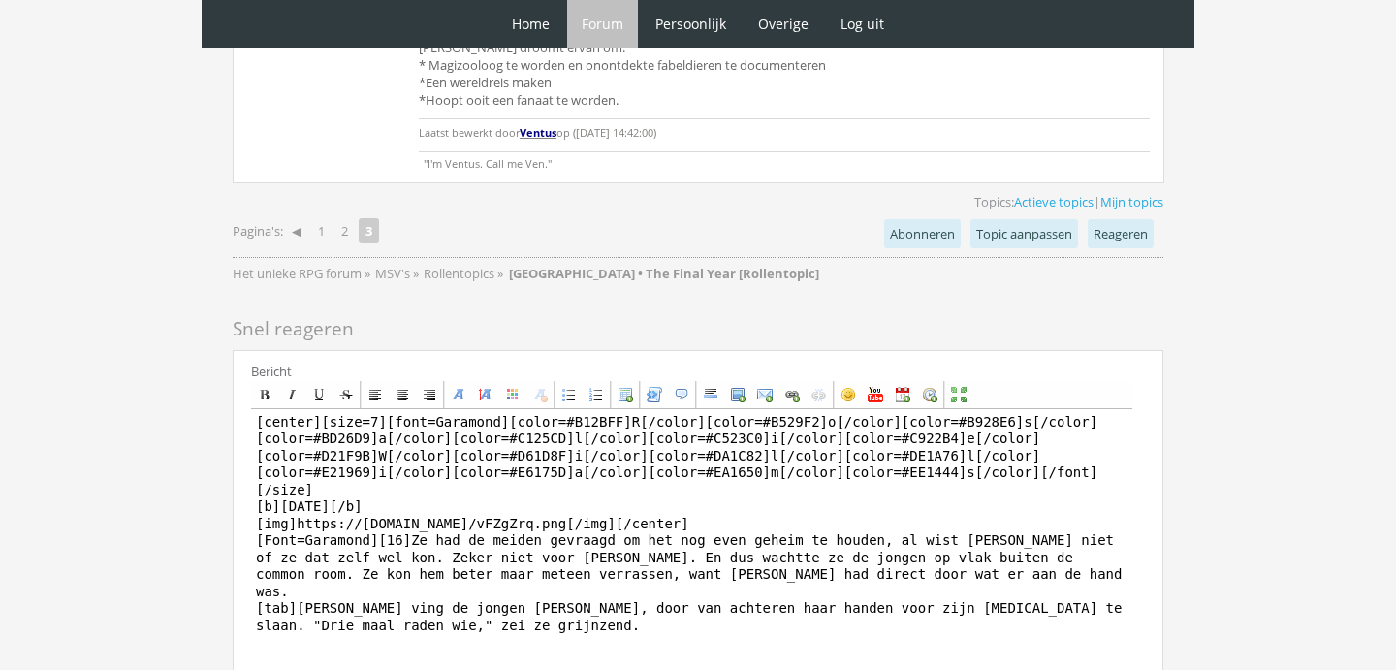
scroll to position [7304, 0]
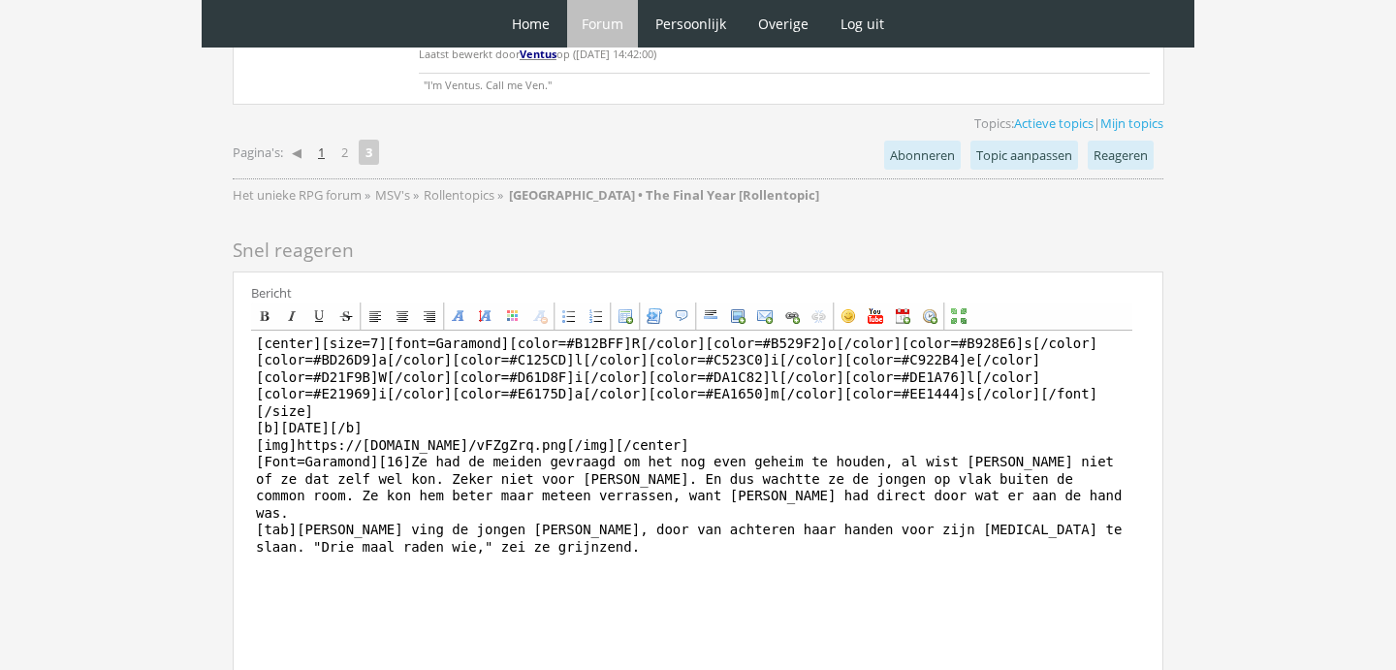
type textarea "[center][size=7][font=Garamond][color=#B12BFF]R[/color][color=#B529F2]o[/color]…"
click at [329, 166] on link "1" at bounding box center [321, 152] width 22 height 27
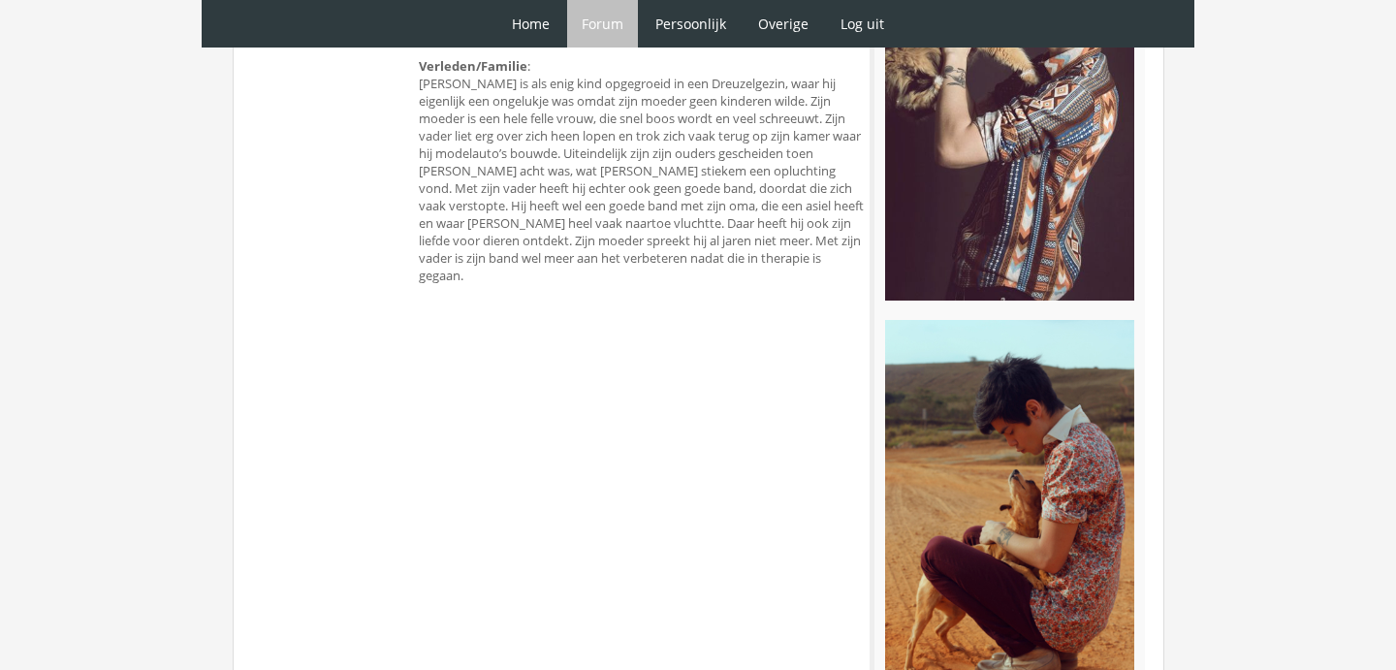
scroll to position [8665, 0]
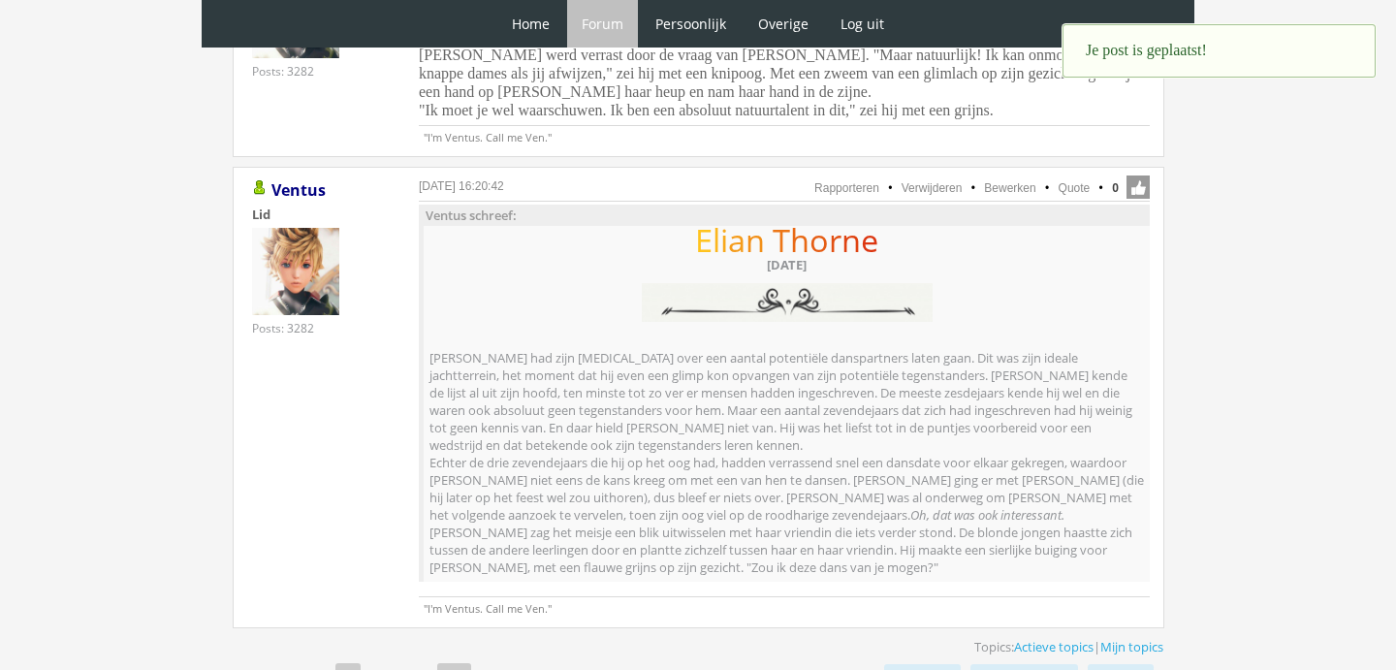
scroll to position [1943, 0]
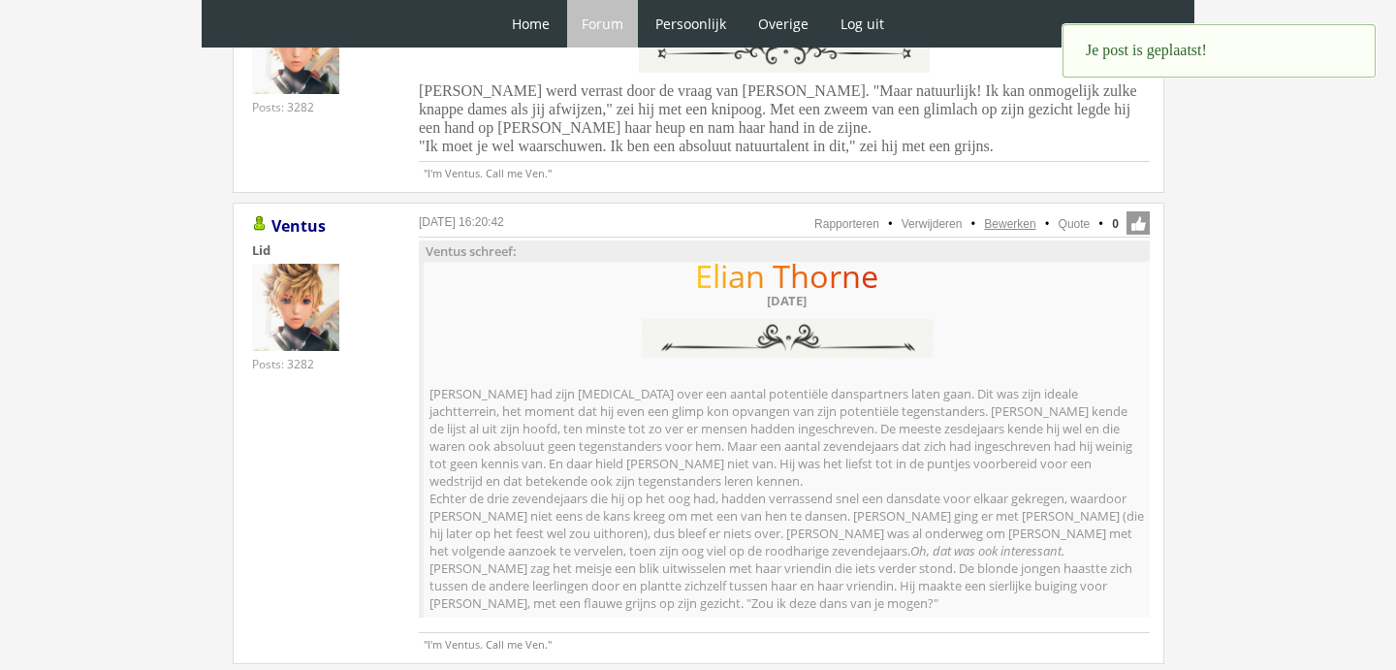
click at [1020, 224] on link "Bewerken" at bounding box center [1009, 224] width 51 height 14
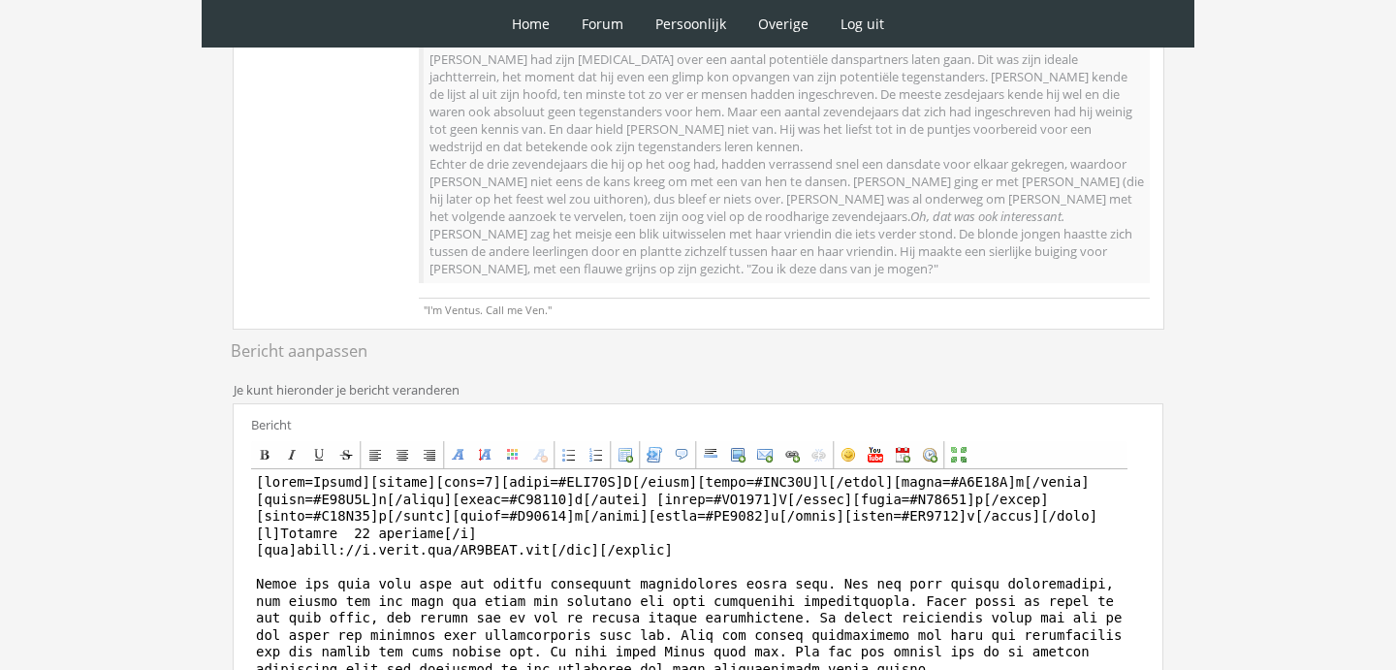
scroll to position [456, 0]
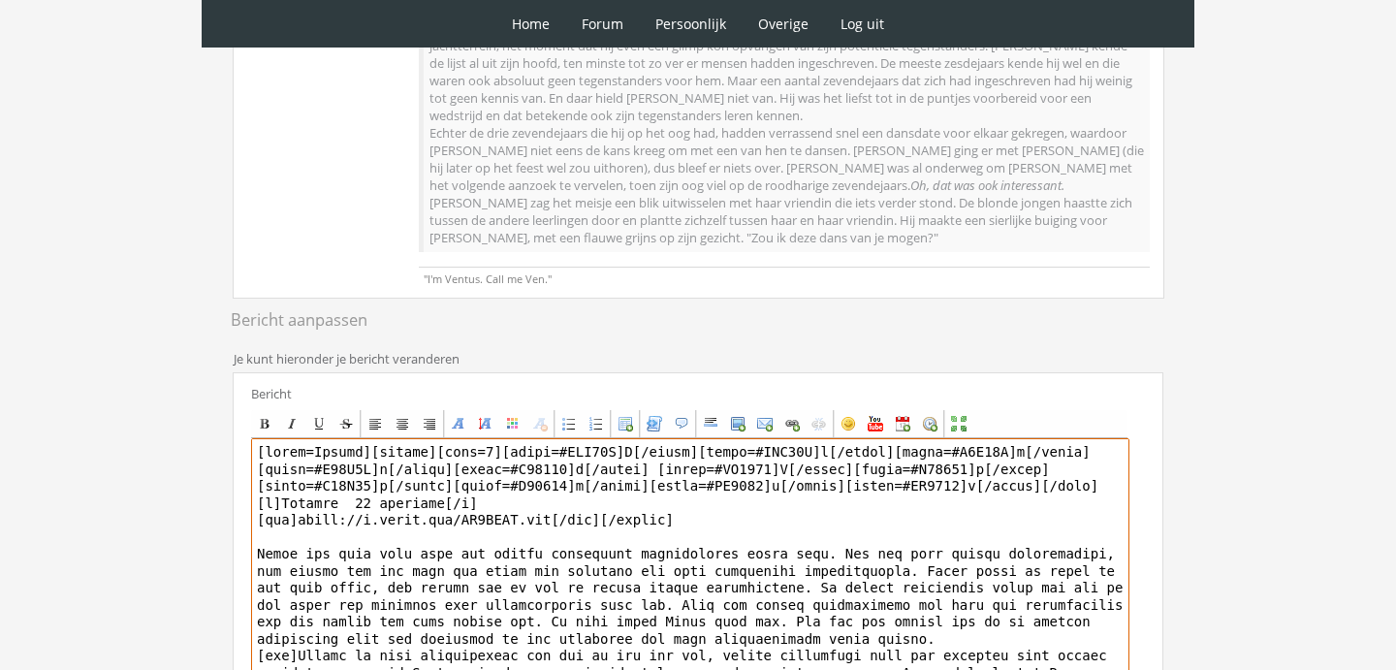
drag, startPoint x: 371, startPoint y: 451, endPoint x: 252, endPoint y: 453, distance: 119.2
click at [255, 452] on textarea at bounding box center [690, 618] width 878 height 360
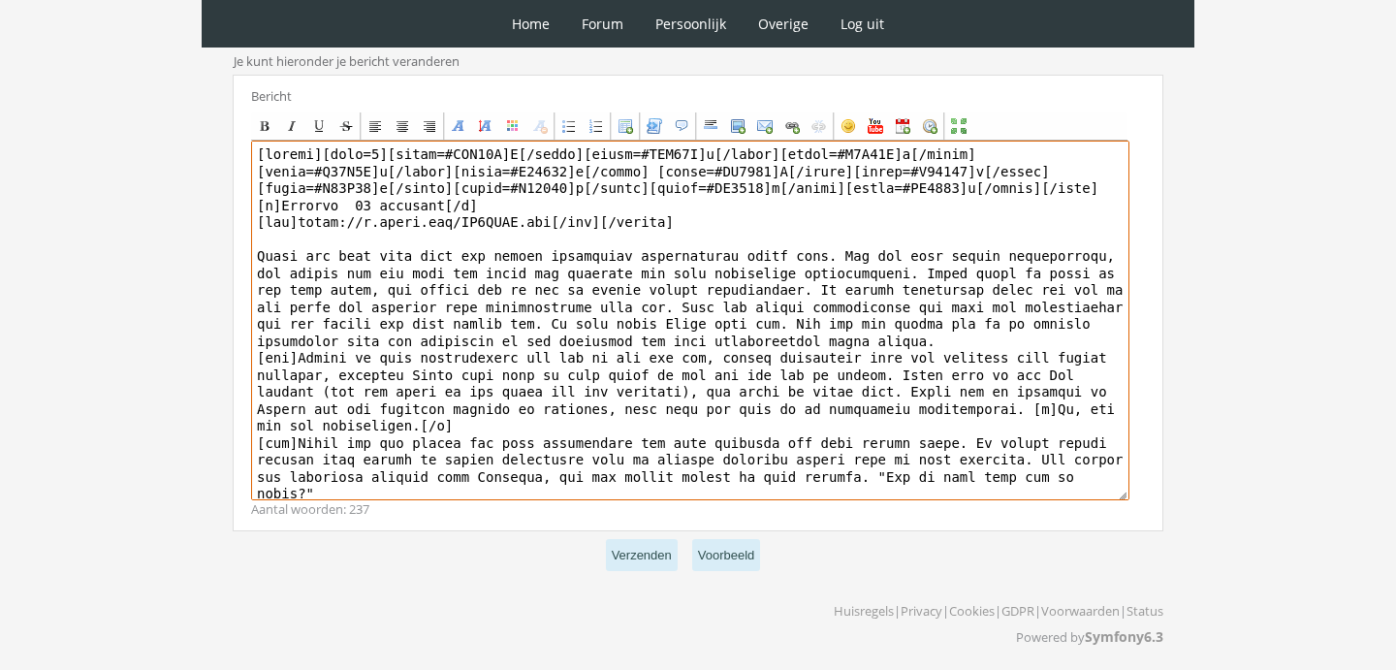
scroll to position [753, 0]
type textarea "[center][size=7][color=#FFC31F]E[/color][color=#FBB61D]l[/color][color=#F8A91C]…"
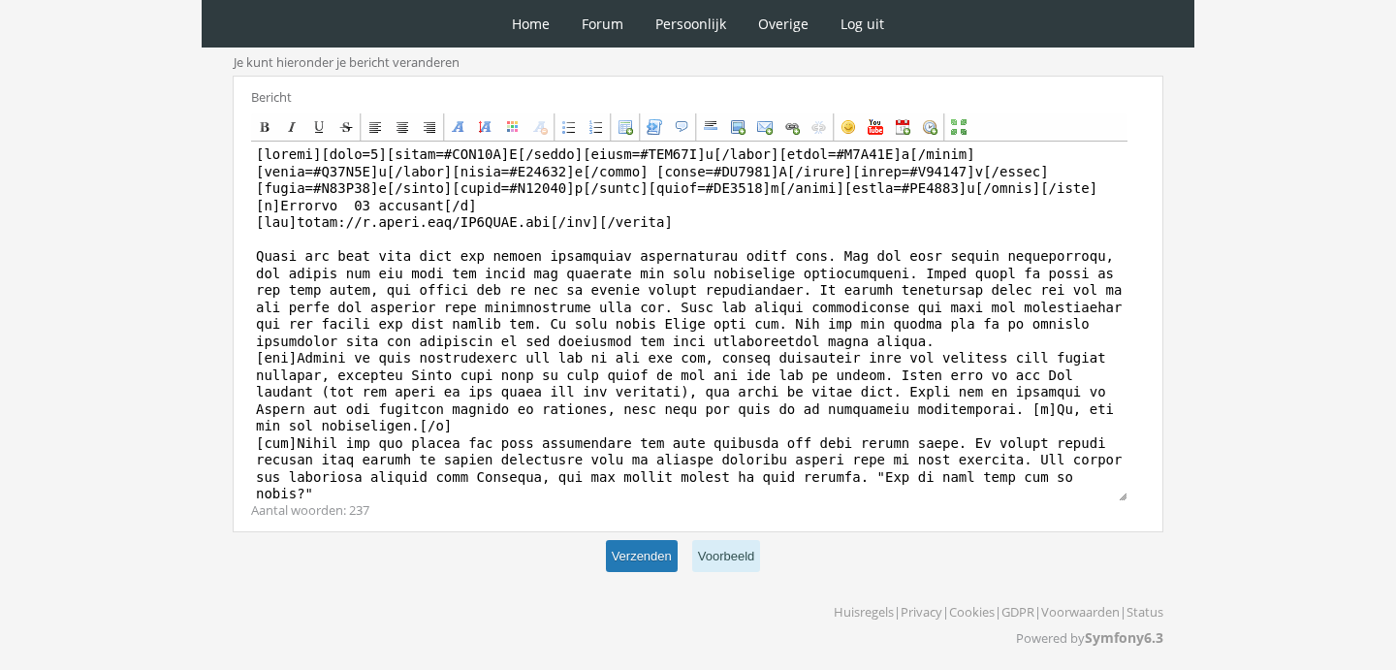
click at [630, 558] on button "Verzenden" at bounding box center [642, 556] width 72 height 32
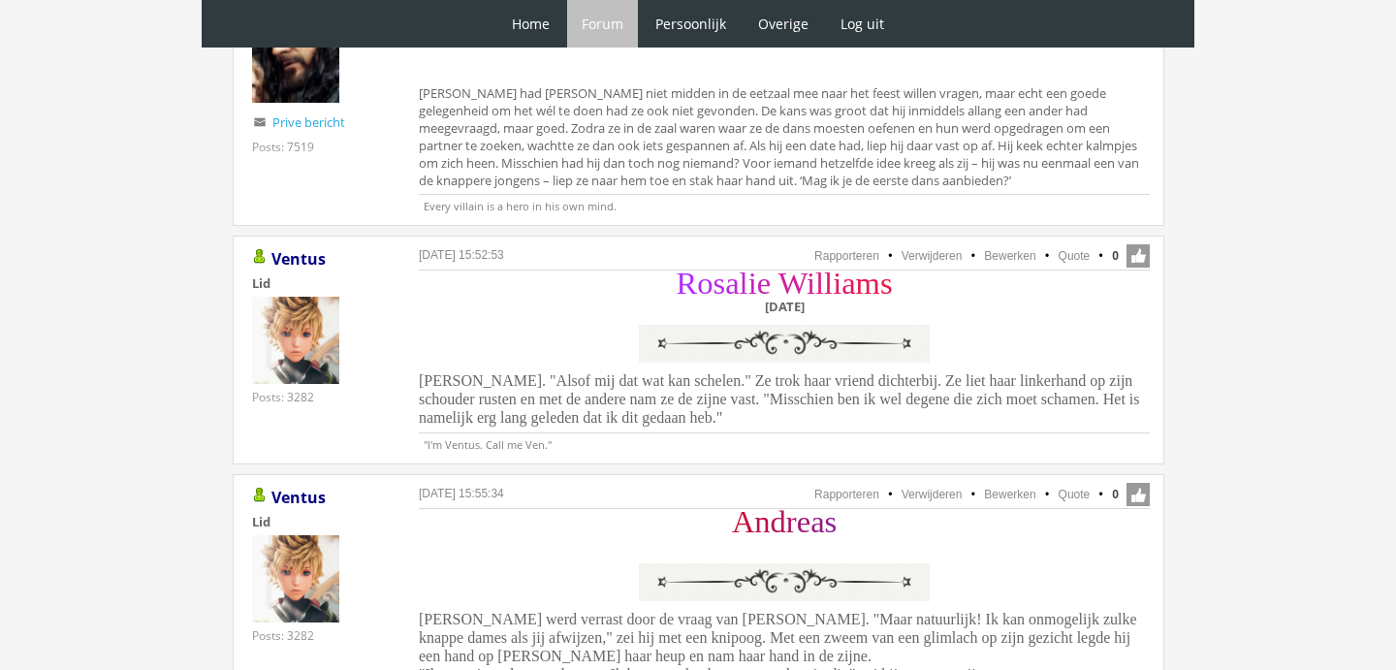
scroll to position [1413, 0]
click at [1015, 497] on link "Bewerken" at bounding box center [1009, 496] width 51 height 14
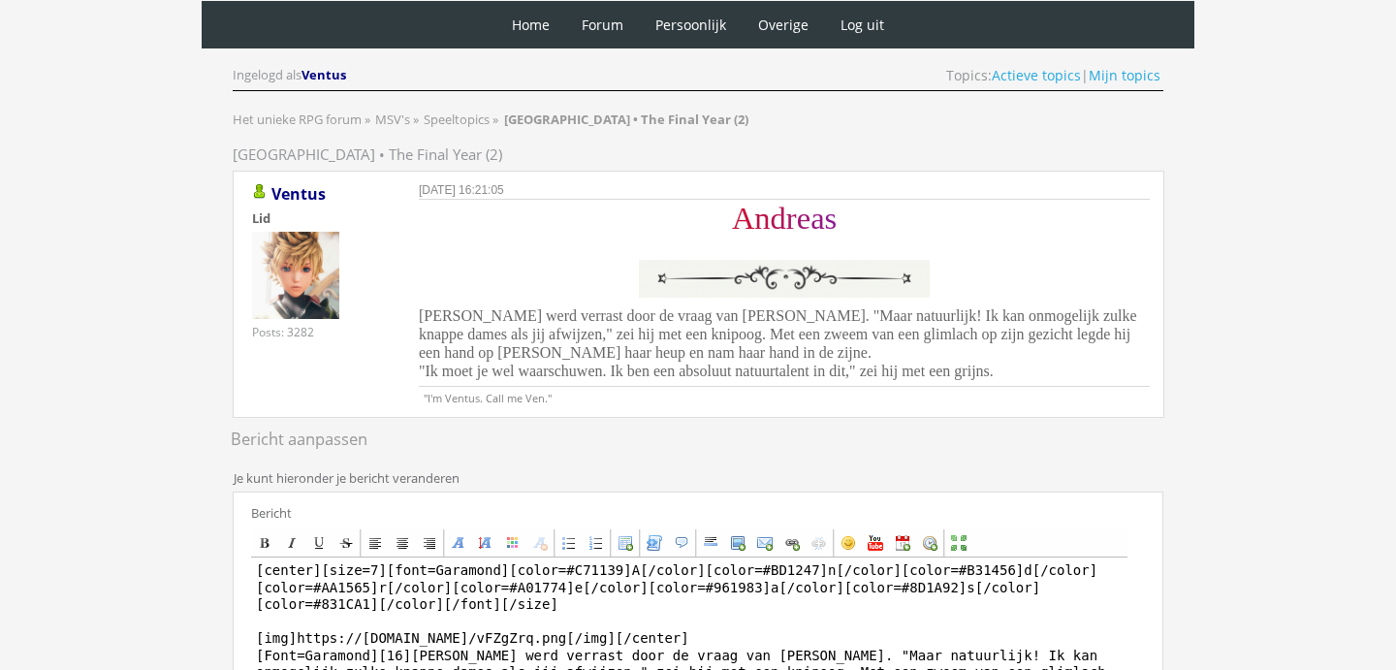
scroll to position [148, 0]
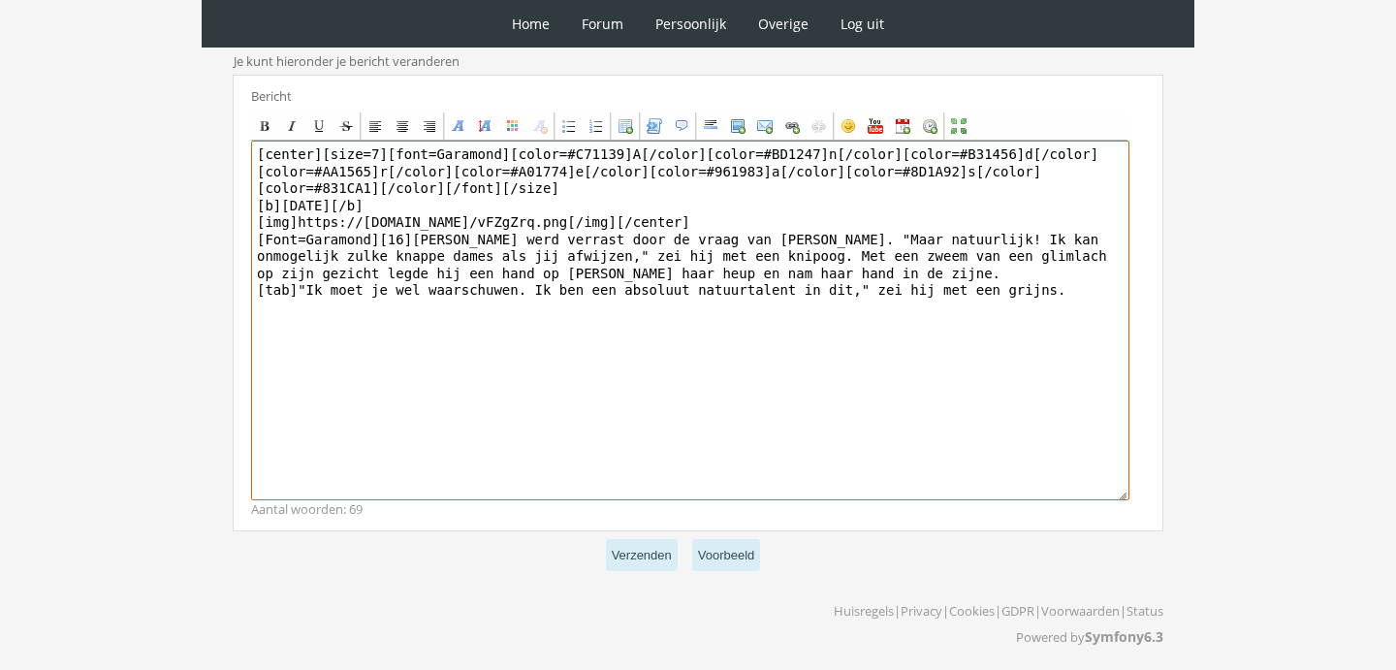
scroll to position [540, 0]
type textarea "[center][size=7][font=Garamond][color=#C71139]A[/color][color=#BD1247]n[/color]…"
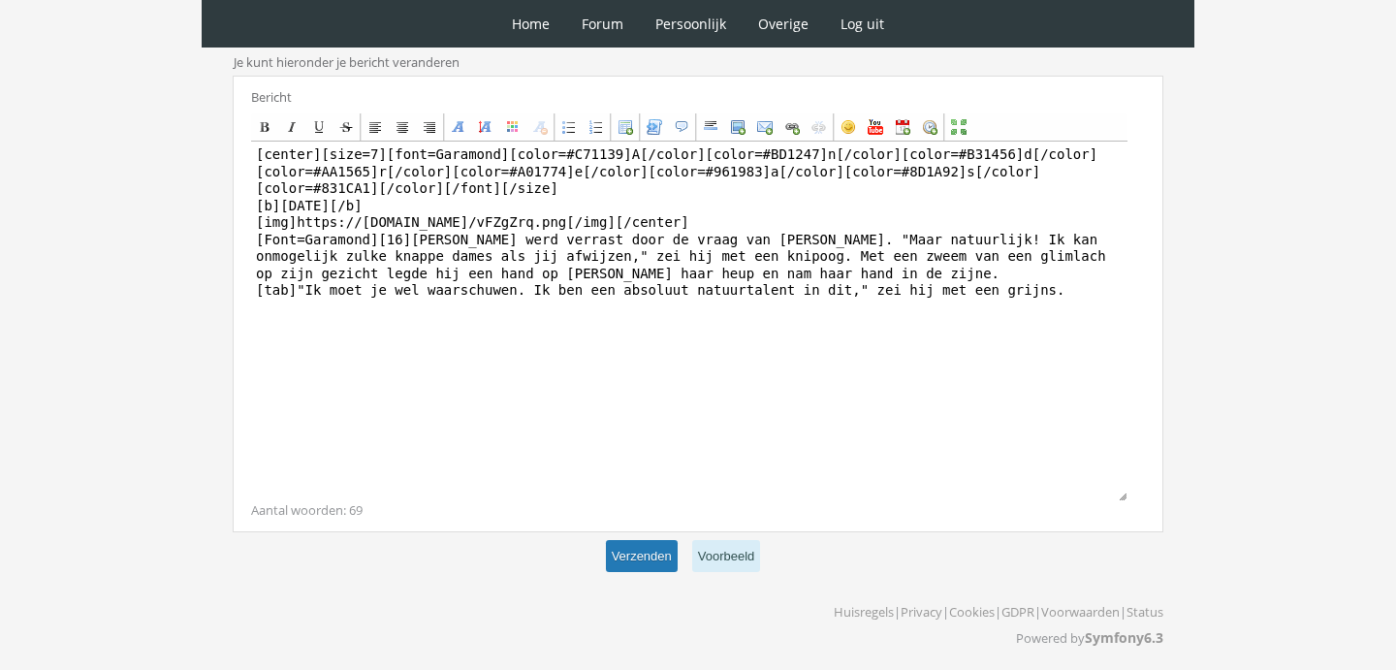
click at [658, 546] on button "Verzenden" at bounding box center [642, 556] width 72 height 32
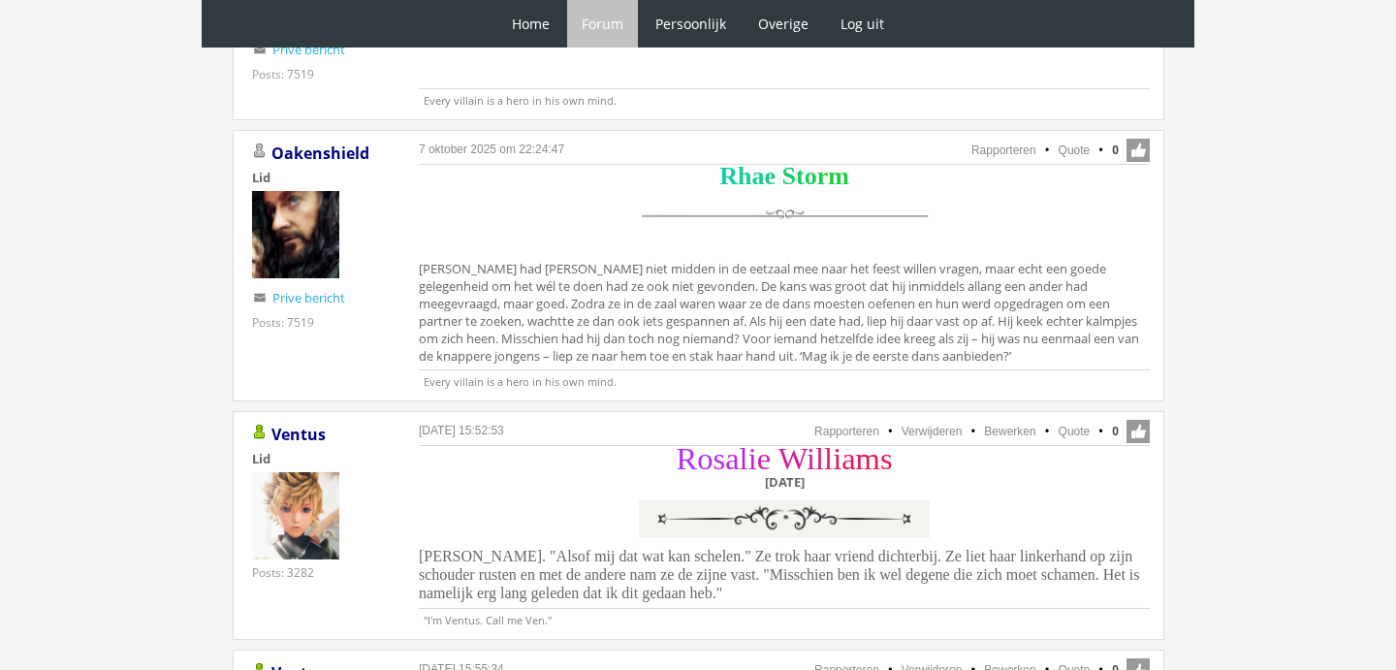
scroll to position [1126, 0]
